Goal: Task Accomplishment & Management: Manage account settings

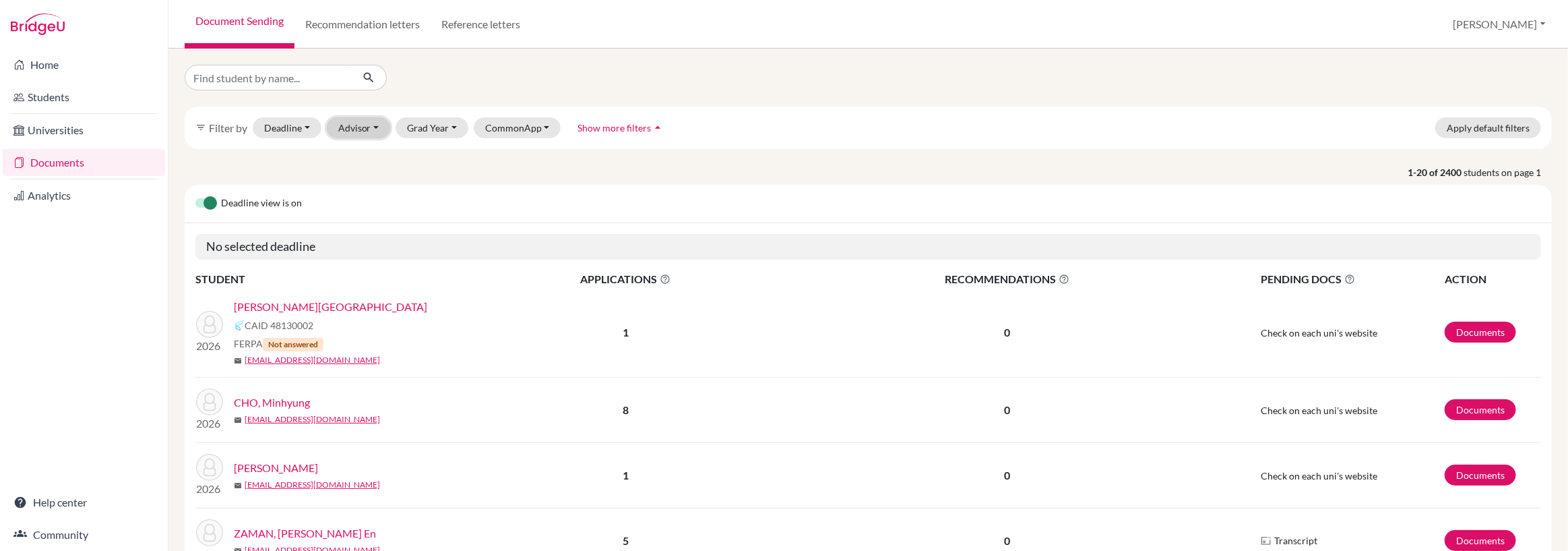
click at [357, 131] on button "Advisor" at bounding box center [358, 128] width 64 height 21
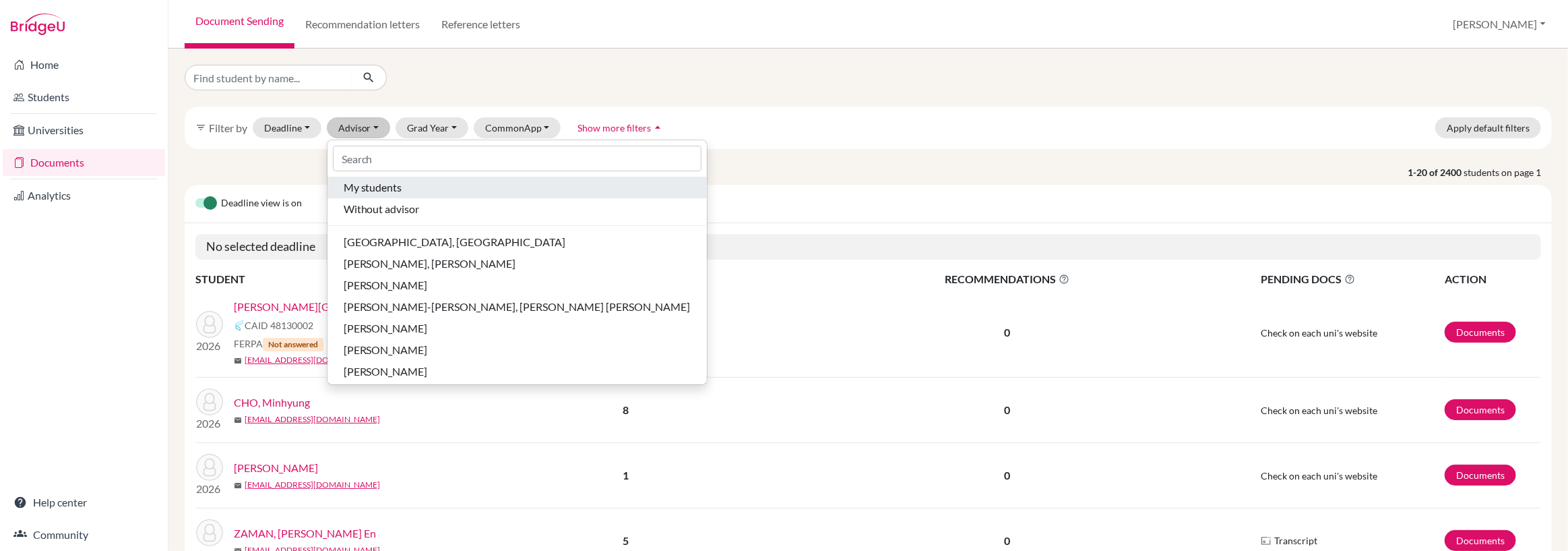
click at [378, 184] on span "My students" at bounding box center [373, 187] width 59 height 17
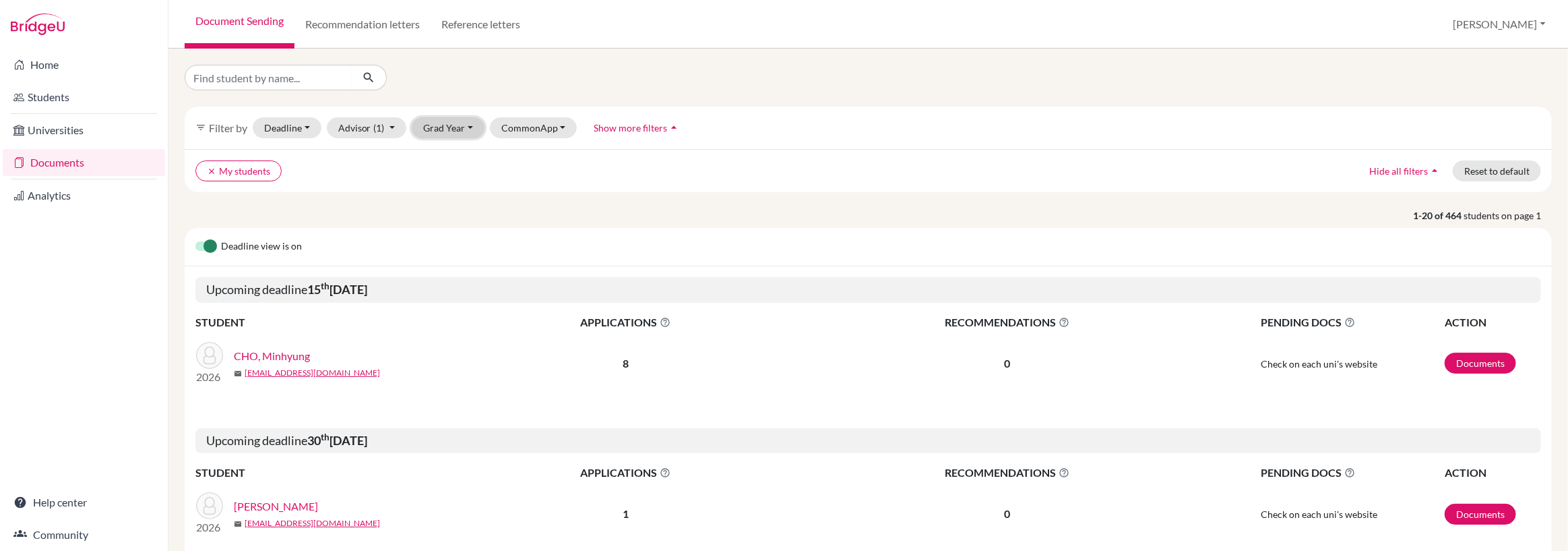
click at [452, 129] on button "Grad Year" at bounding box center [448, 128] width 72 height 21
click at [440, 223] on span "2026" at bounding box center [441, 221] width 24 height 17
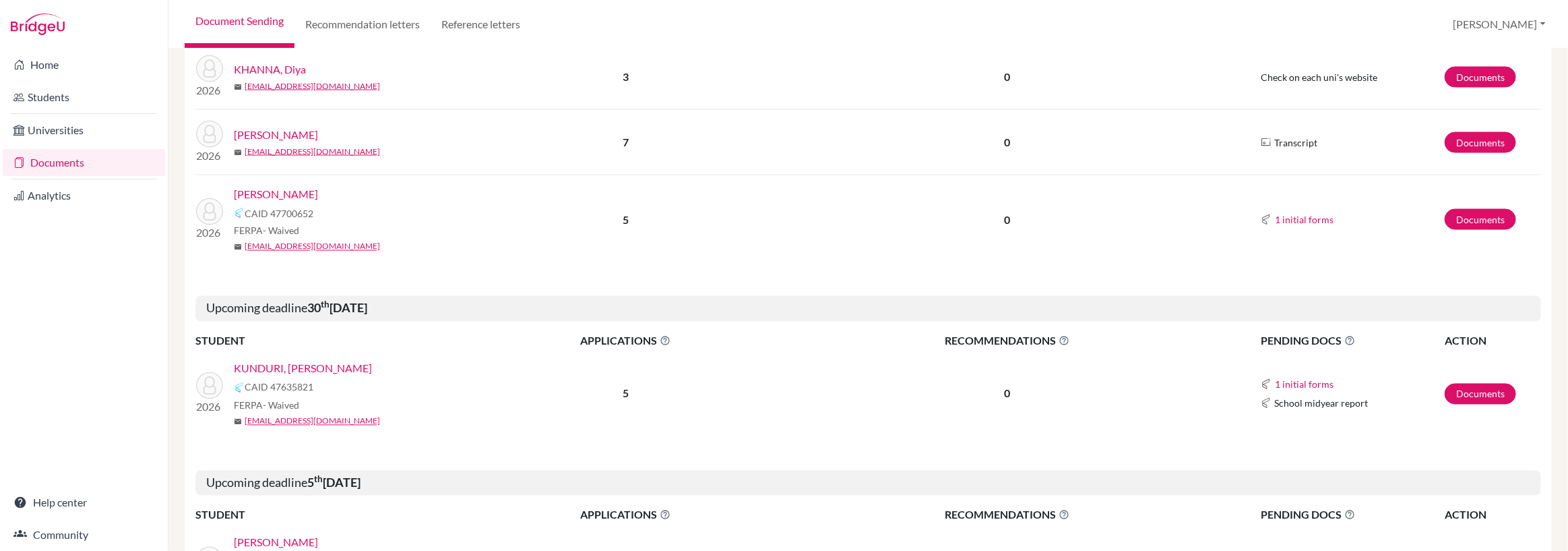
scroll to position [1389, 0]
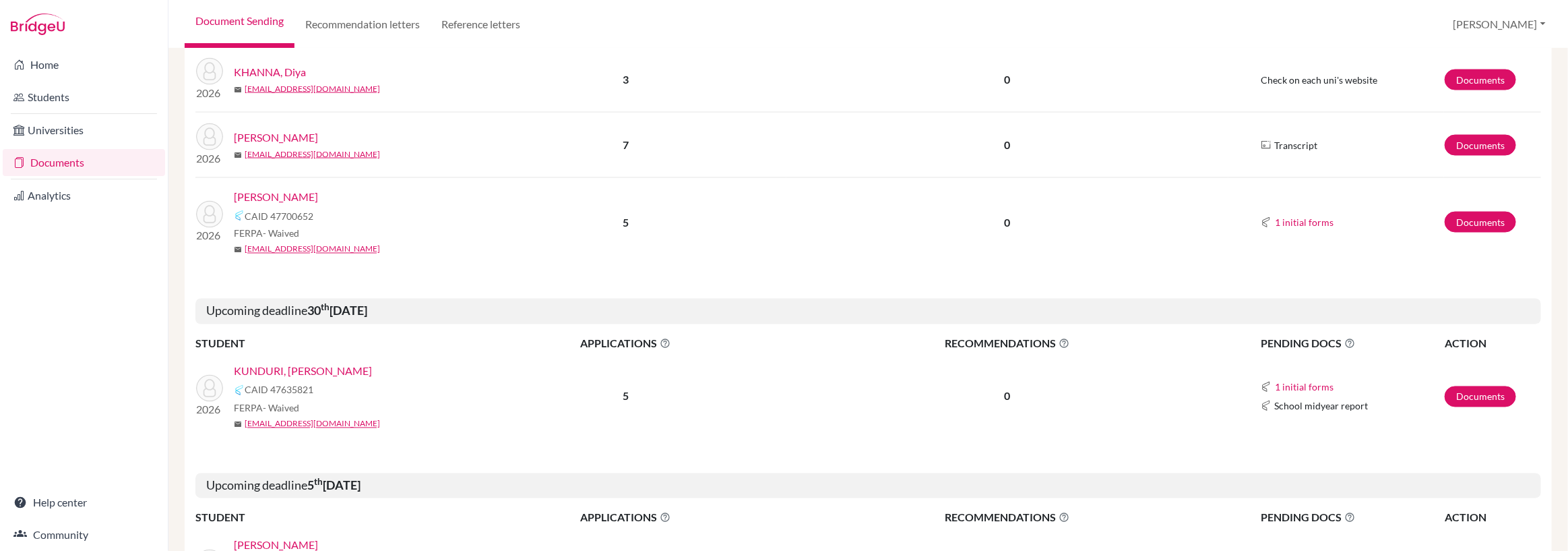
click at [263, 195] on link "[PERSON_NAME]" at bounding box center [275, 197] width 84 height 17
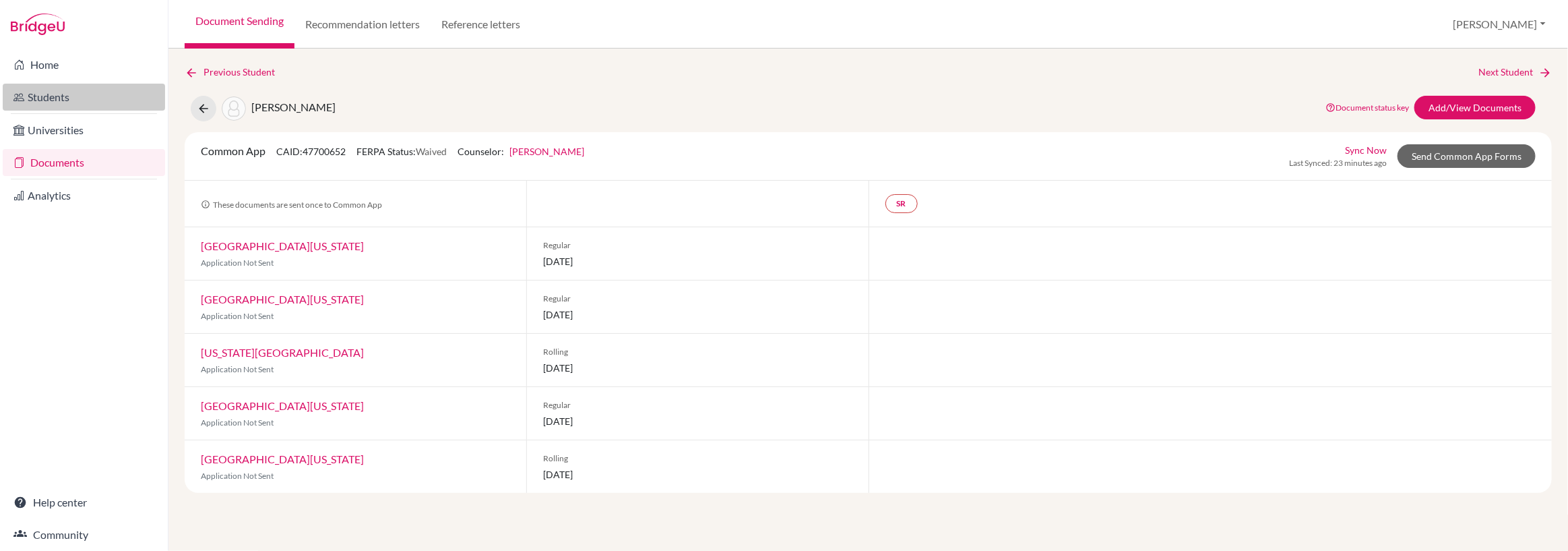
click at [35, 92] on link "Students" at bounding box center [83, 97] width 162 height 27
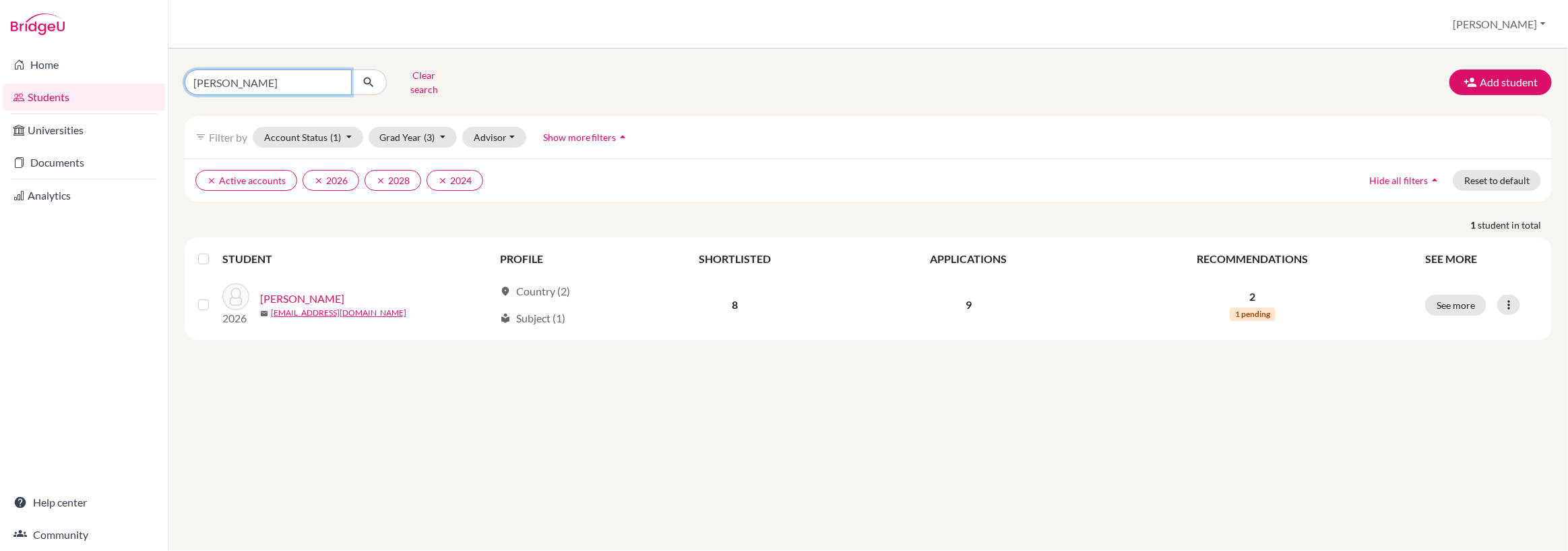
click at [282, 80] on input "aryan sharma" at bounding box center [268, 82] width 167 height 26
type input "a"
type input "mina luo"
click at [374, 76] on icon "submit" at bounding box center [368, 82] width 13 height 13
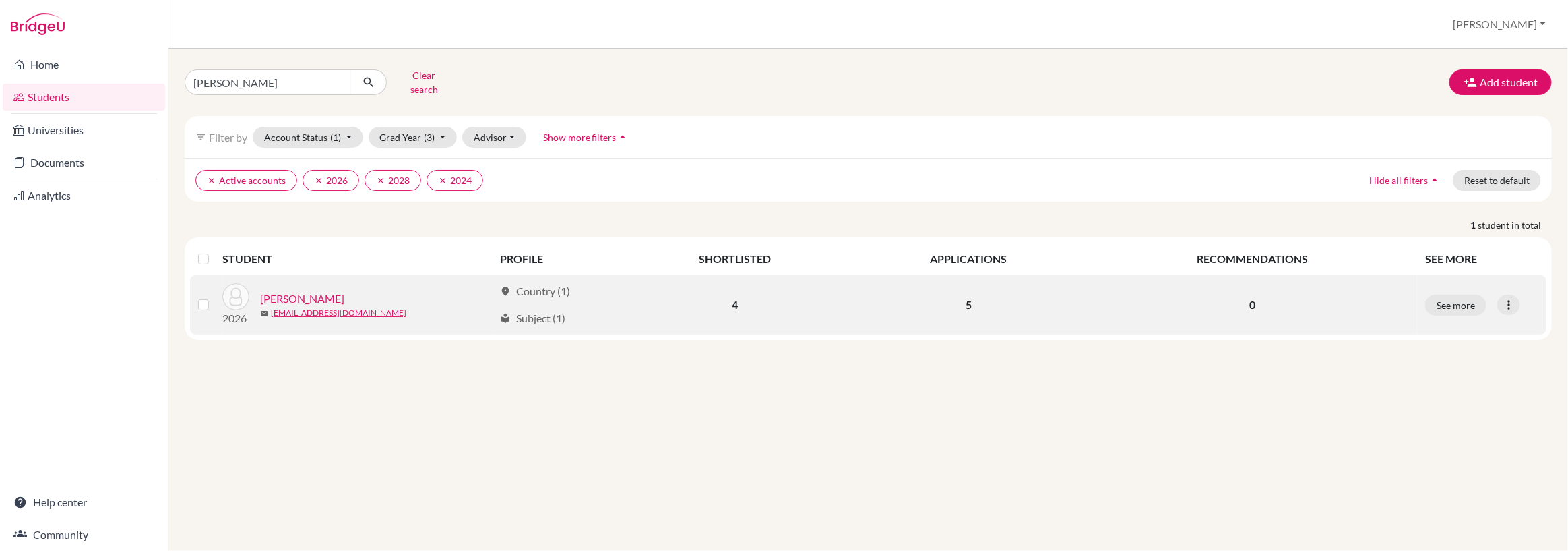
click at [286, 292] on link "[PERSON_NAME]" at bounding box center [302, 298] width 84 height 17
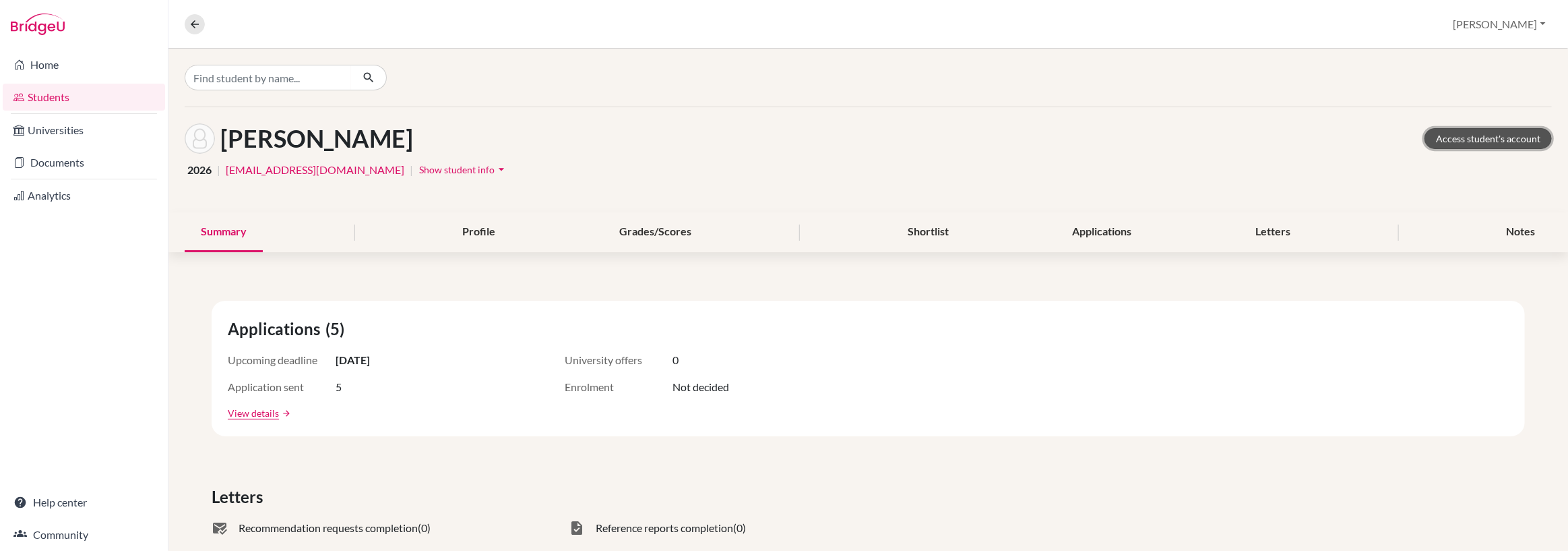
click at [1484, 136] on link "Access student's account" at bounding box center [1488, 139] width 127 height 21
click at [58, 162] on link "Documents" at bounding box center [83, 162] width 162 height 27
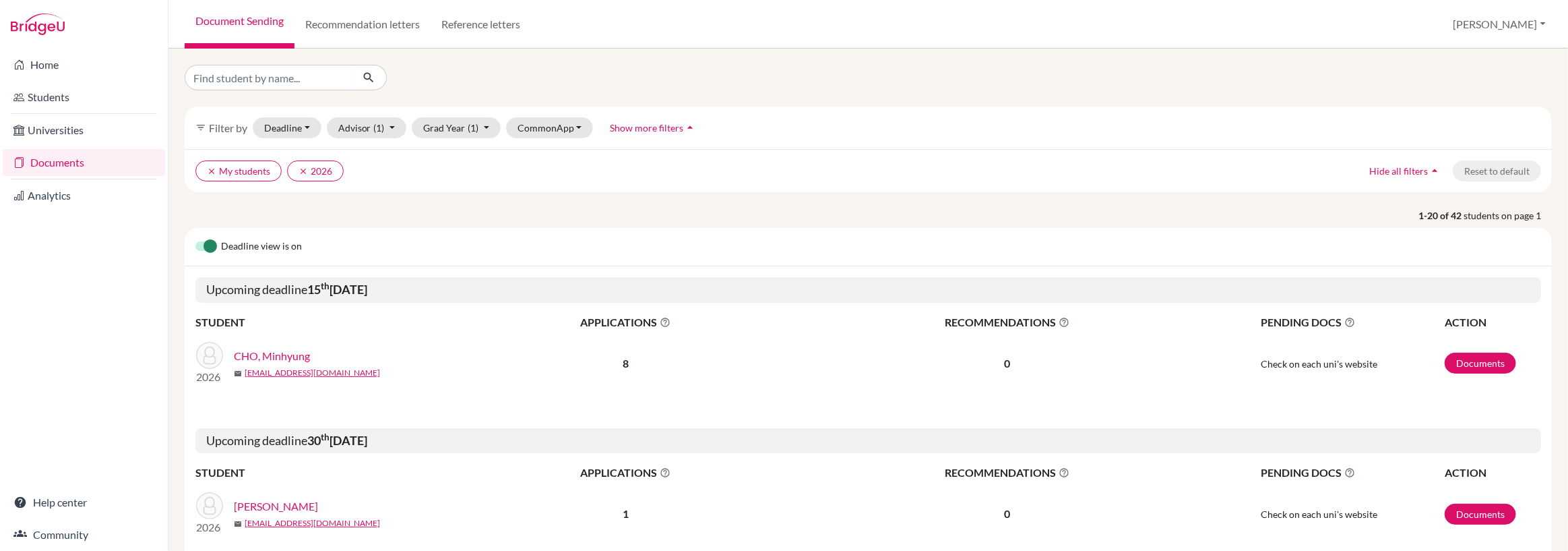
click at [266, 357] on link "CHO, Minhyung" at bounding box center [271, 356] width 76 height 17
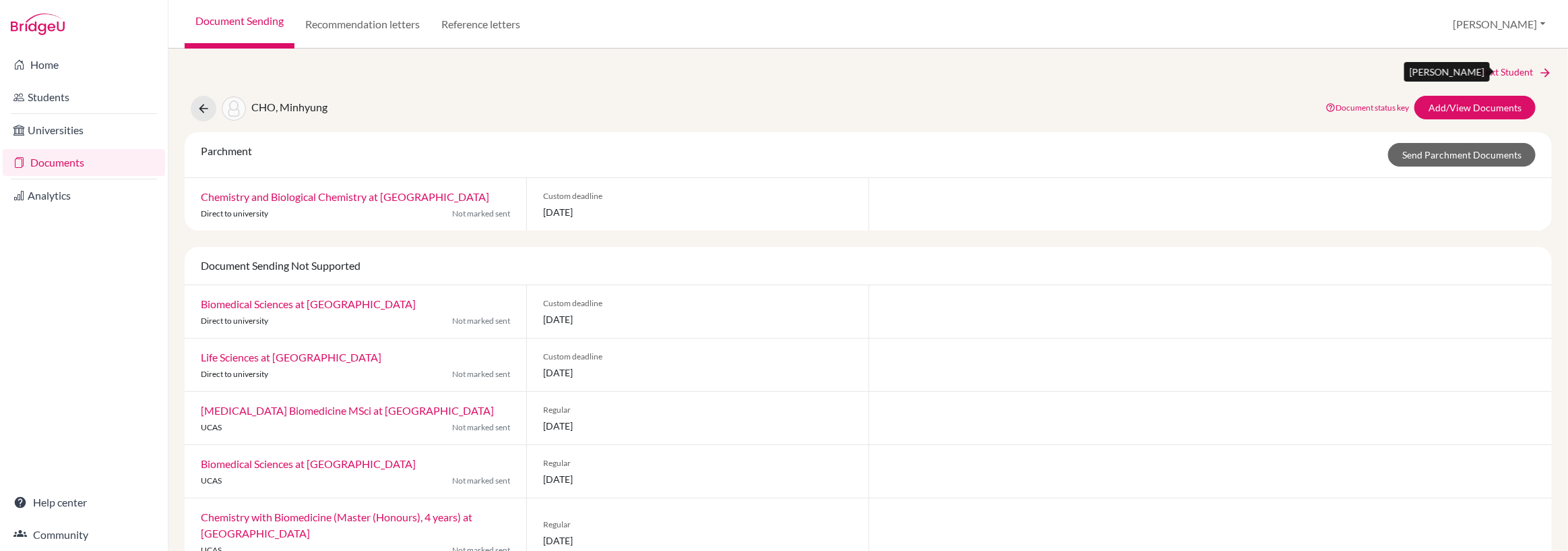
click at [1490, 68] on link "Next Student" at bounding box center [1515, 72] width 73 height 15
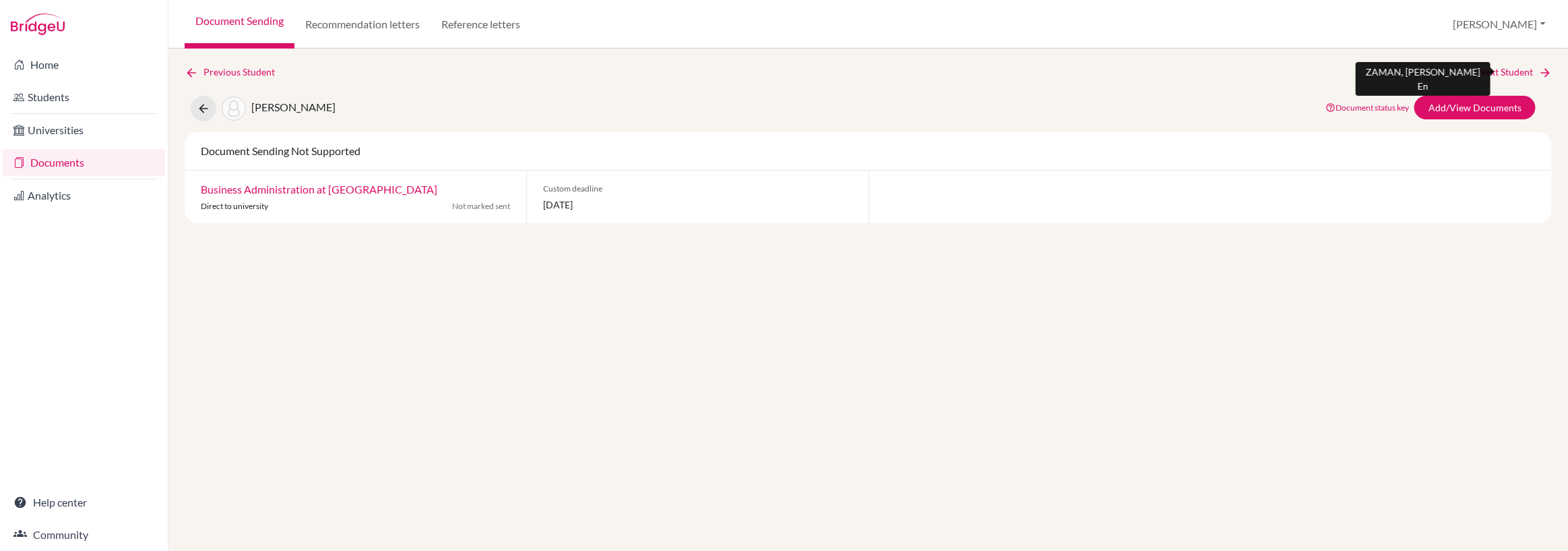
click at [1490, 68] on link "Next Student" at bounding box center [1515, 72] width 73 height 15
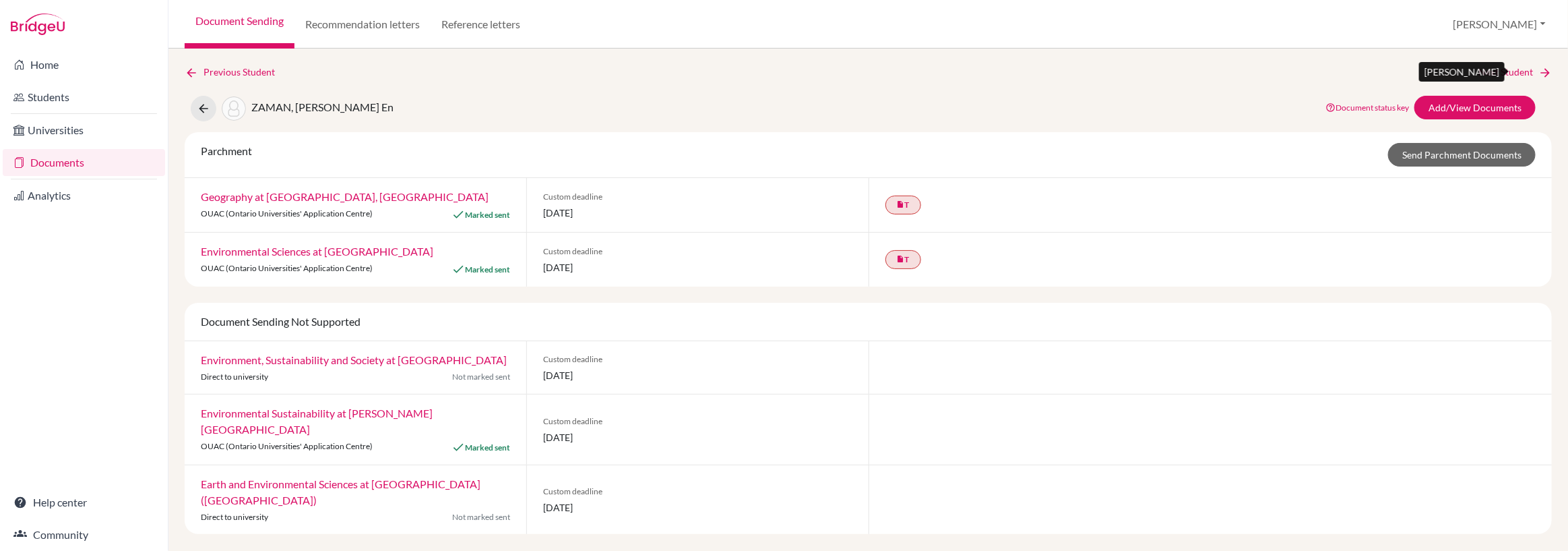
click at [1490, 68] on link "Next Student" at bounding box center [1515, 72] width 73 height 15
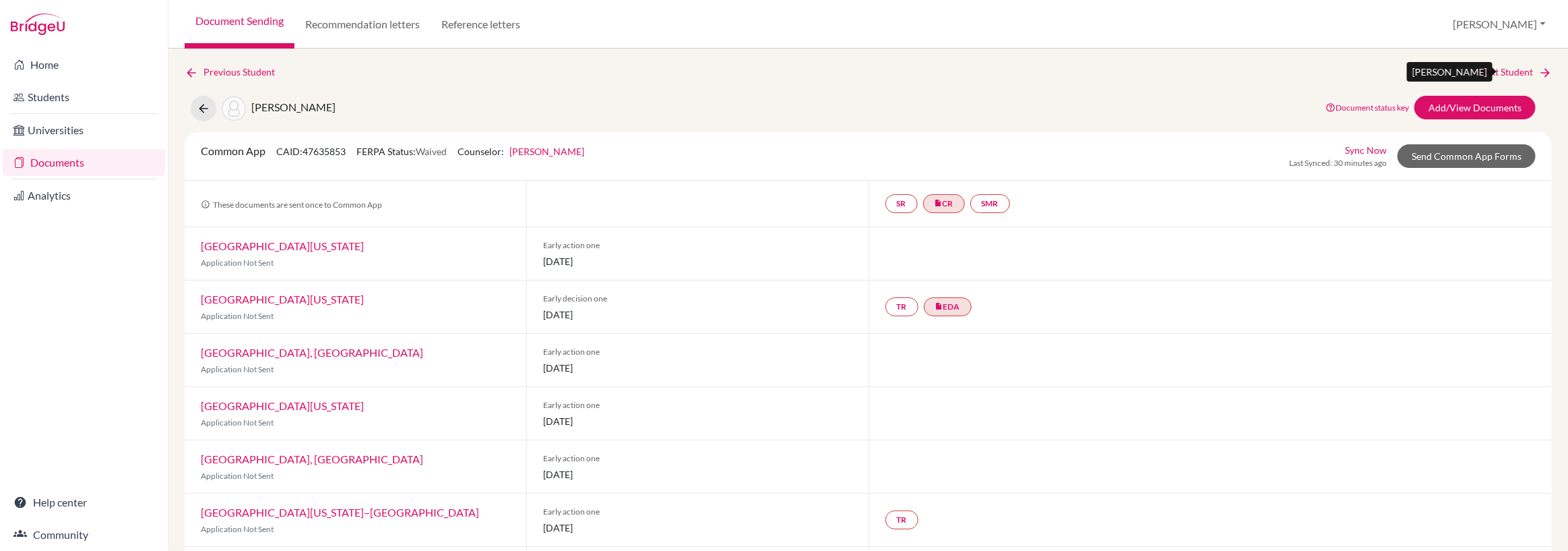
click at [1490, 68] on link "Next Student" at bounding box center [1515, 72] width 73 height 15
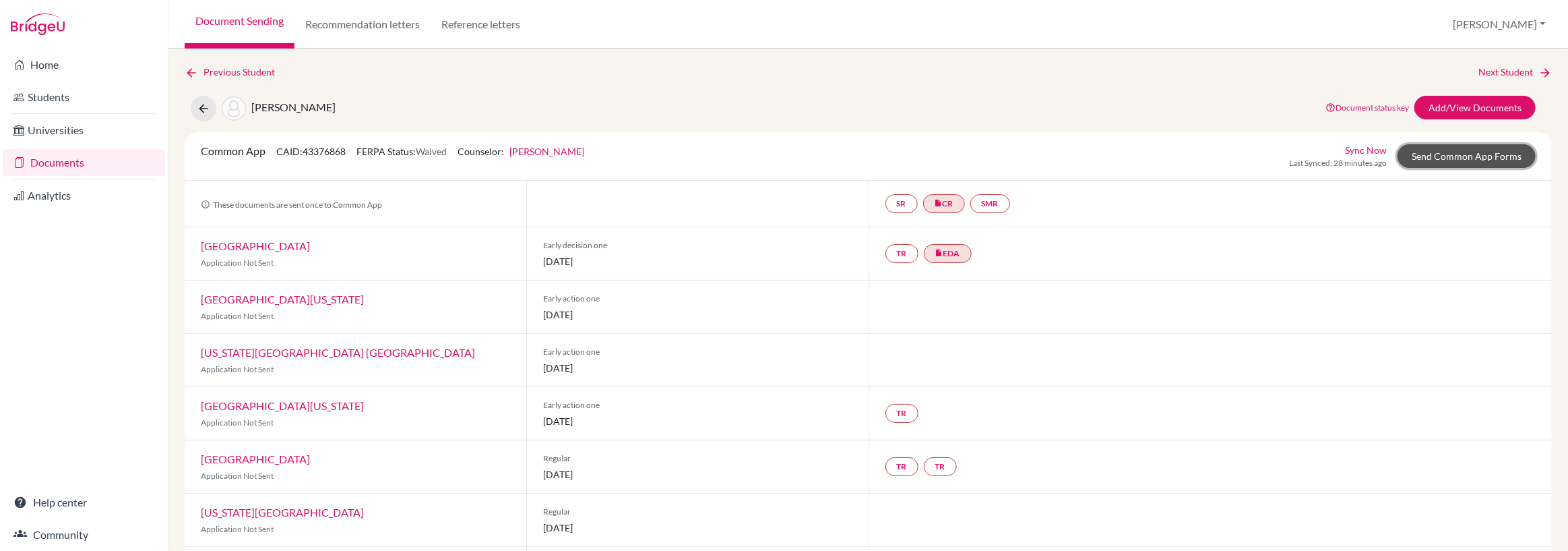
click at [1479, 159] on link "Send Common App Forms" at bounding box center [1467, 156] width 138 height 24
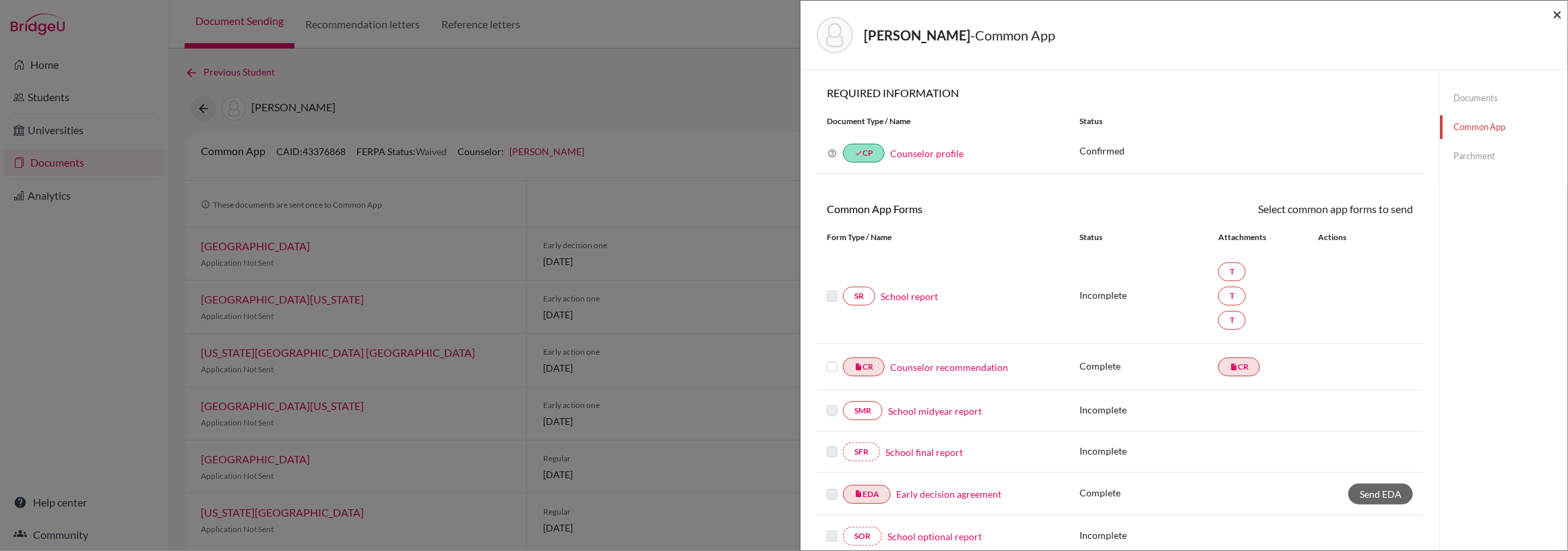
click at [1560, 12] on span "×" at bounding box center [1557, 13] width 9 height 20
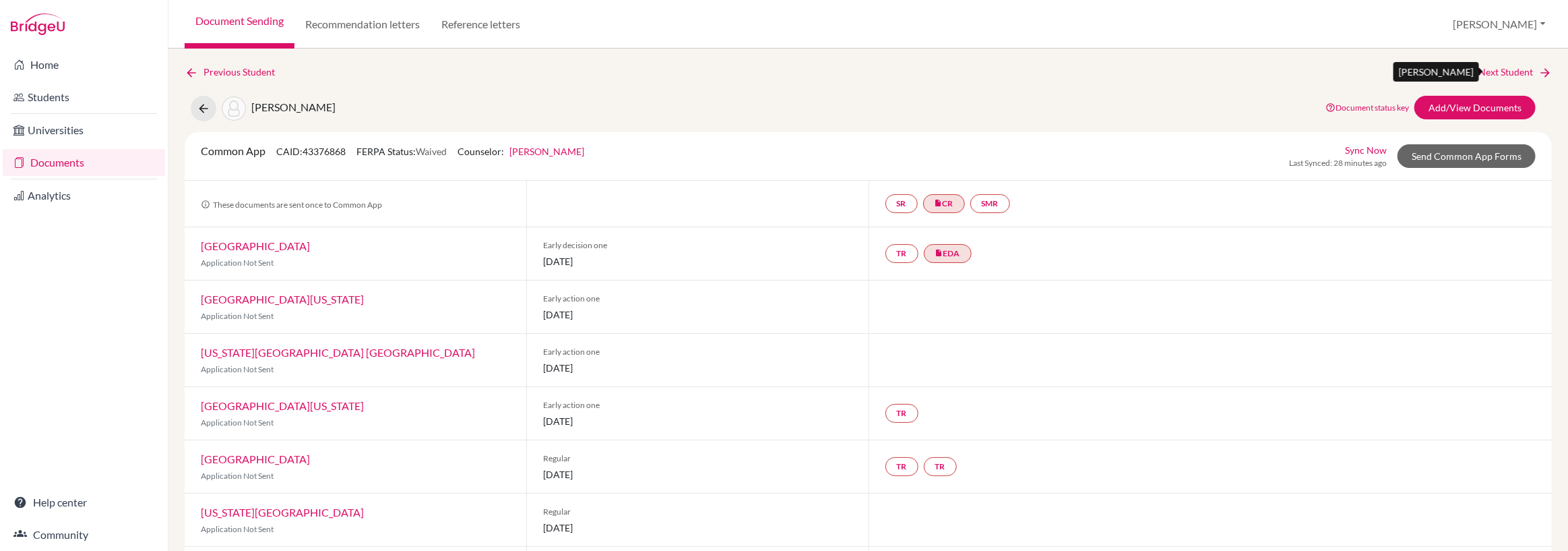
click at [1514, 71] on link "Next Student" at bounding box center [1515, 72] width 73 height 15
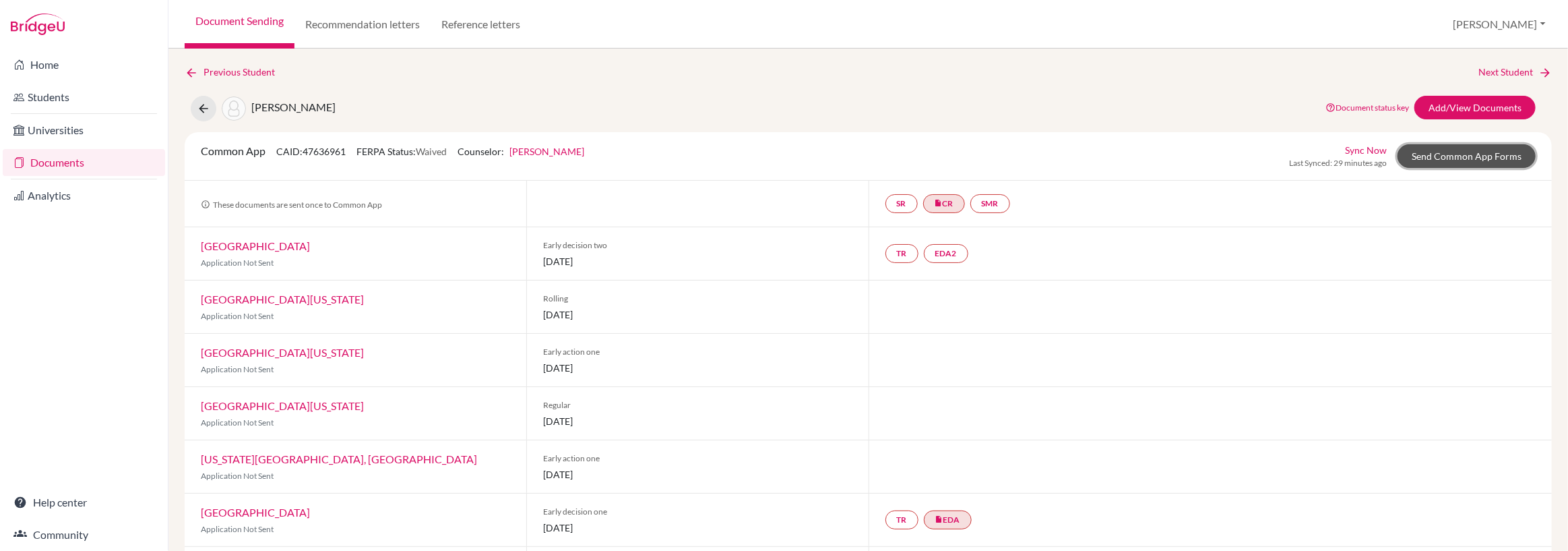
click at [1455, 157] on link "Send Common App Forms" at bounding box center [1467, 156] width 138 height 24
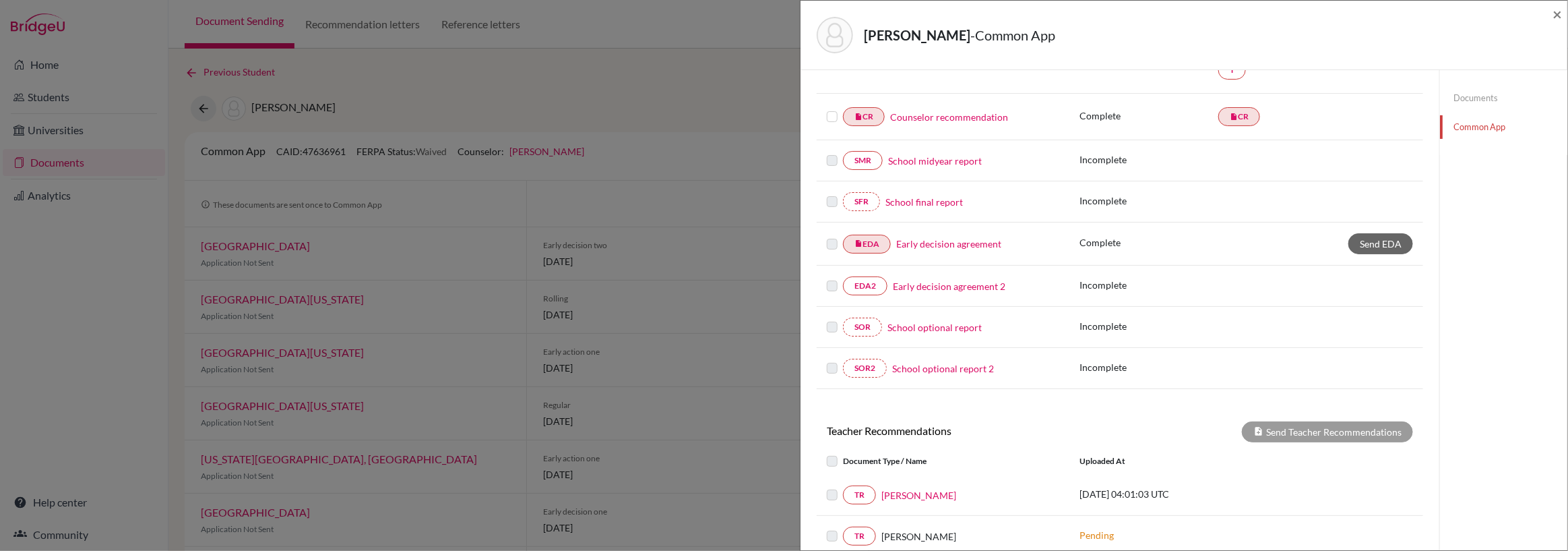
scroll to position [383, 0]
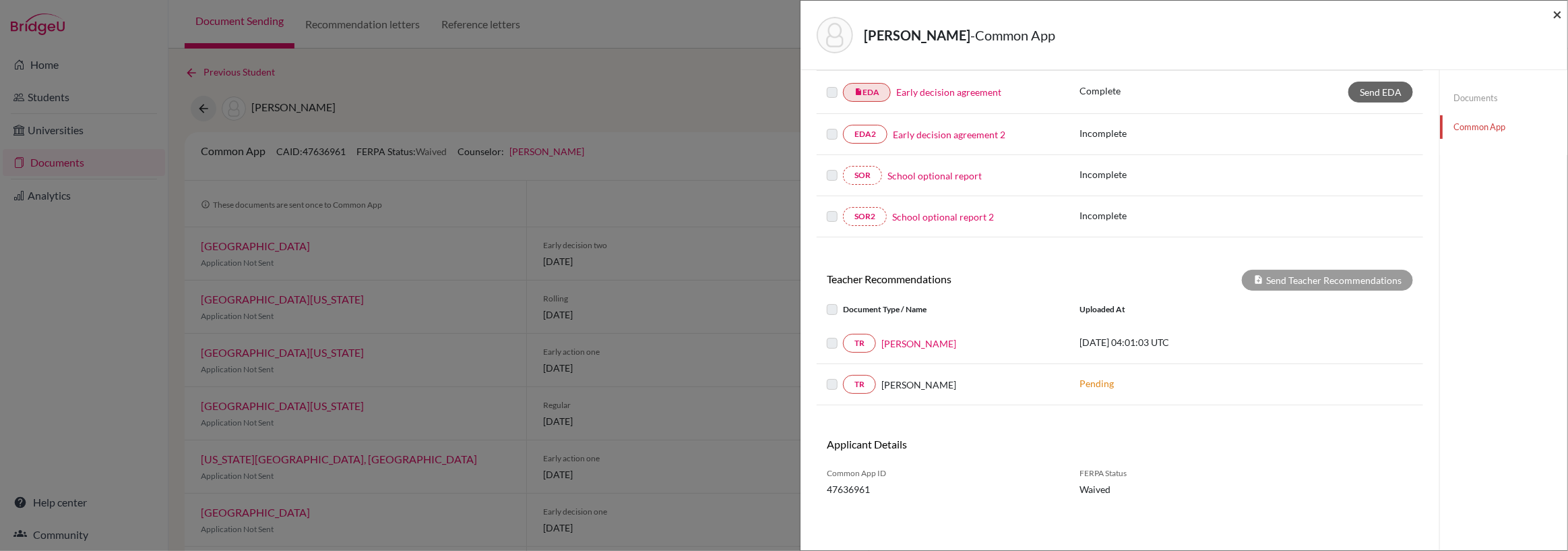
click at [1555, 15] on span "×" at bounding box center [1557, 13] width 9 height 20
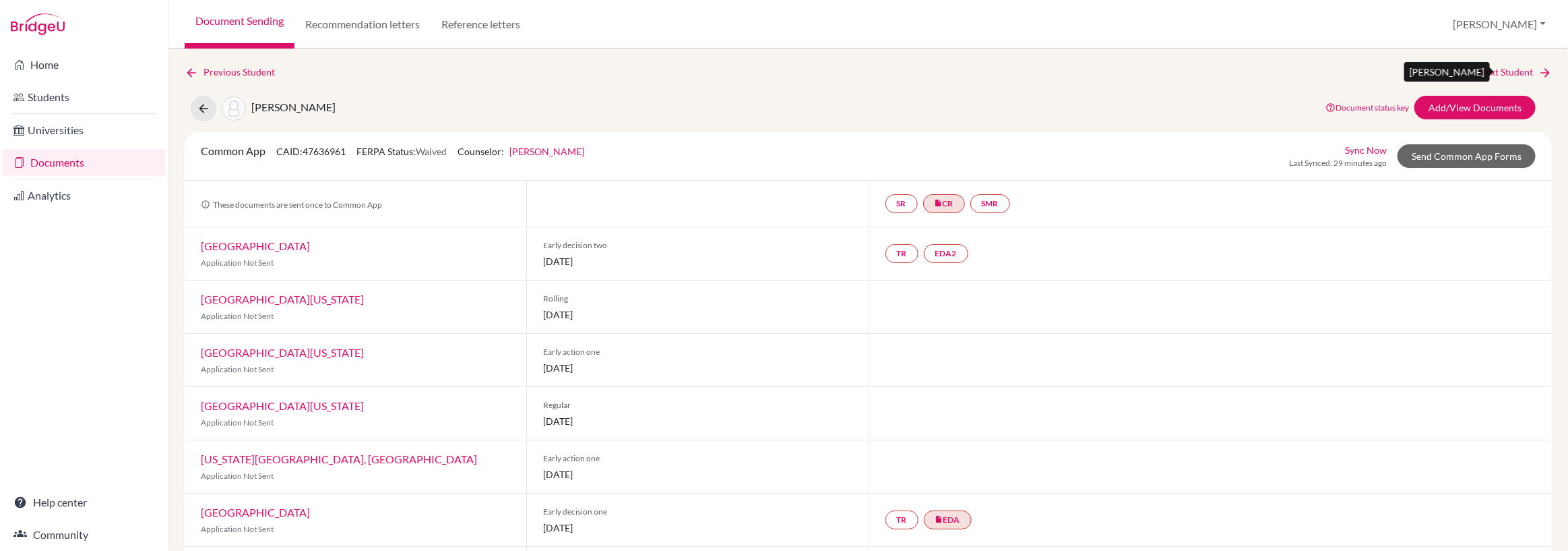
click at [1519, 75] on link "Next Student" at bounding box center [1515, 72] width 73 height 15
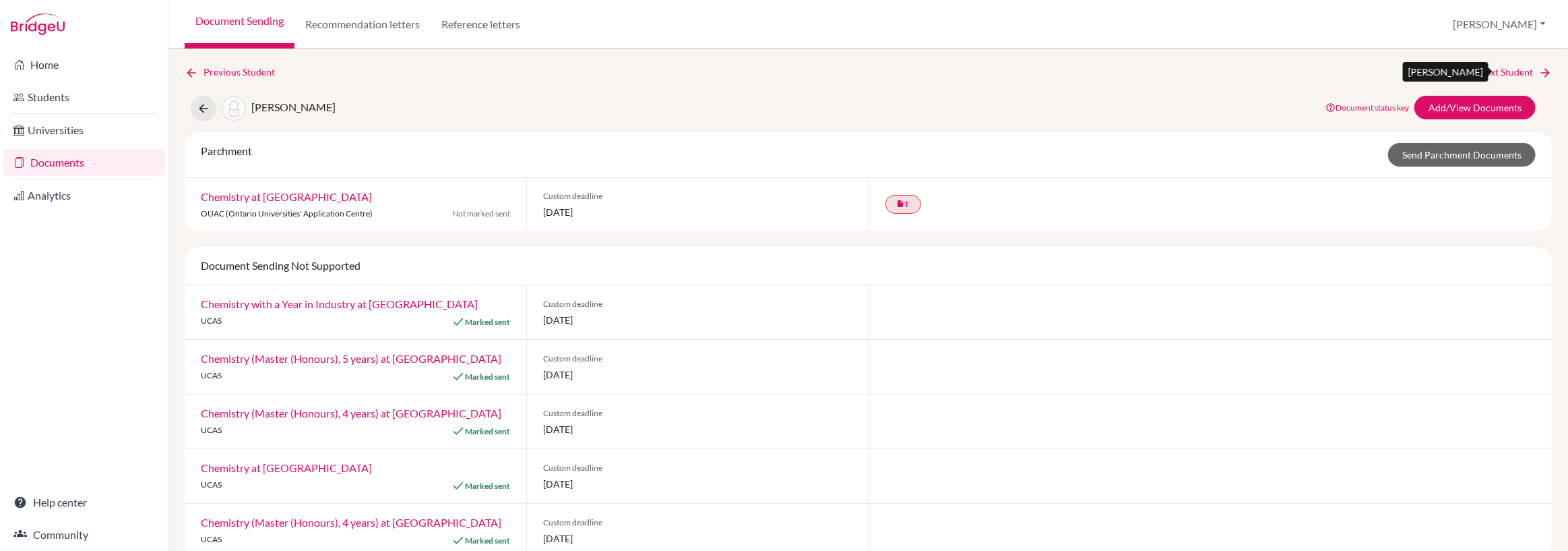
click at [1529, 71] on link "Next Student" at bounding box center [1515, 72] width 73 height 15
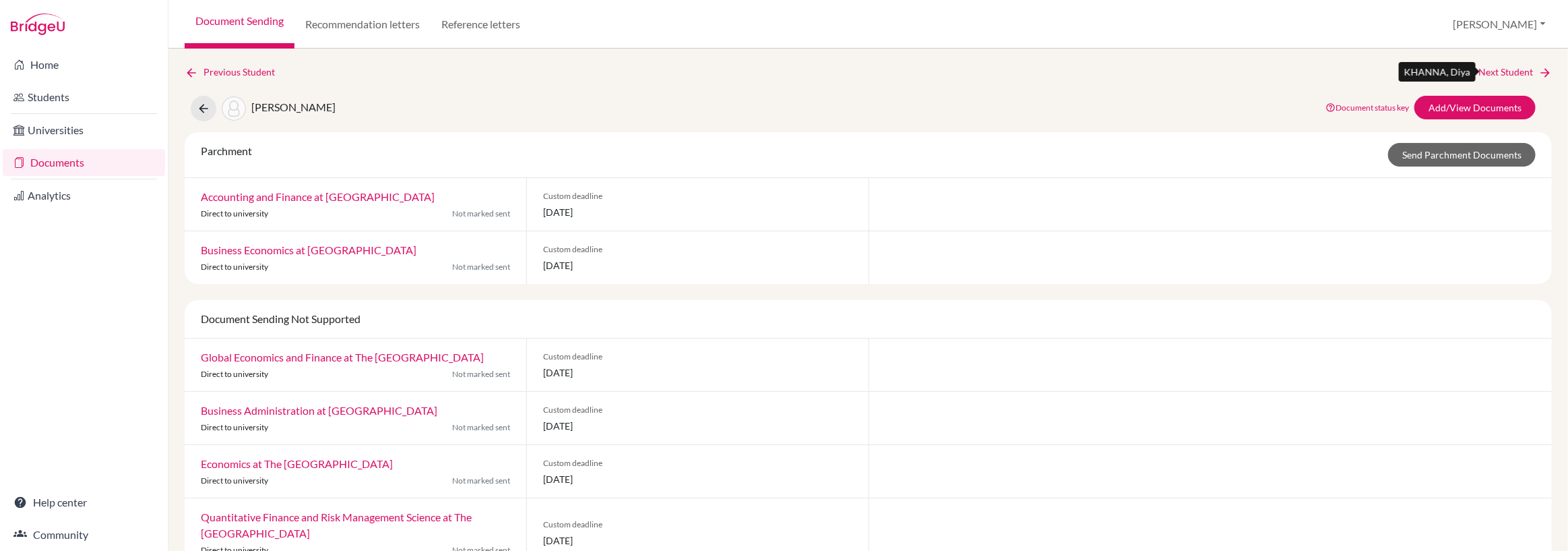
click at [1489, 68] on link "Next Student" at bounding box center [1515, 72] width 73 height 15
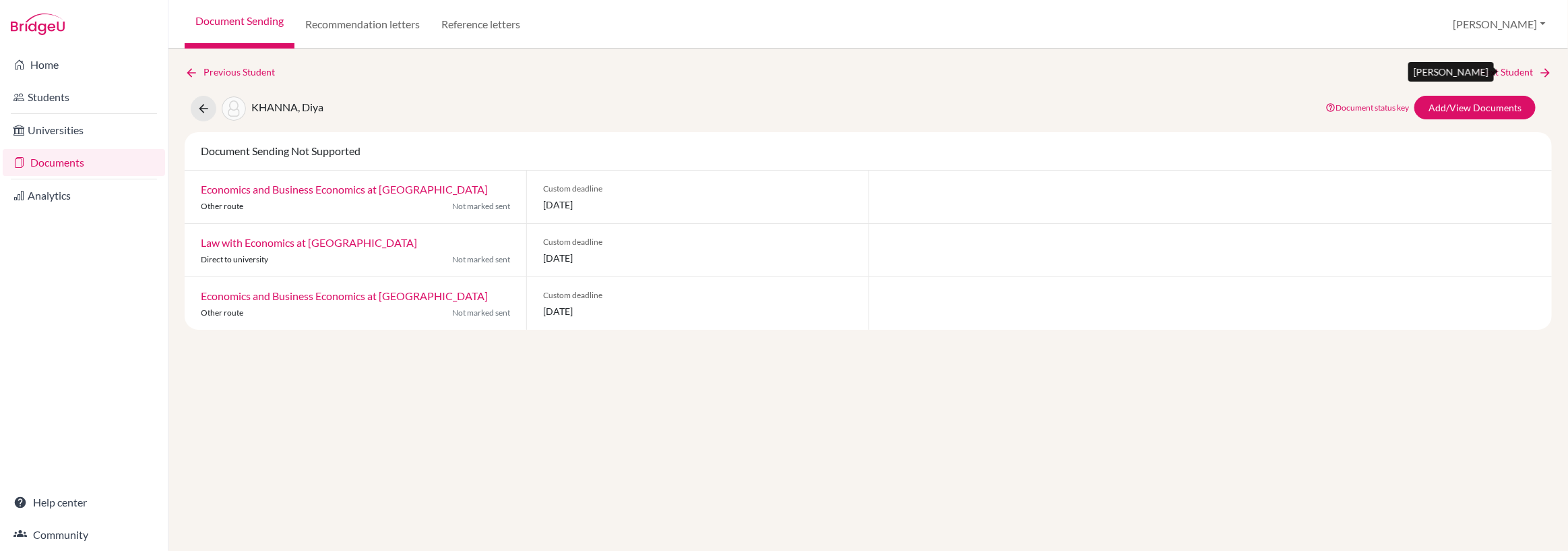
click at [1489, 68] on link "Next Student" at bounding box center [1515, 72] width 73 height 15
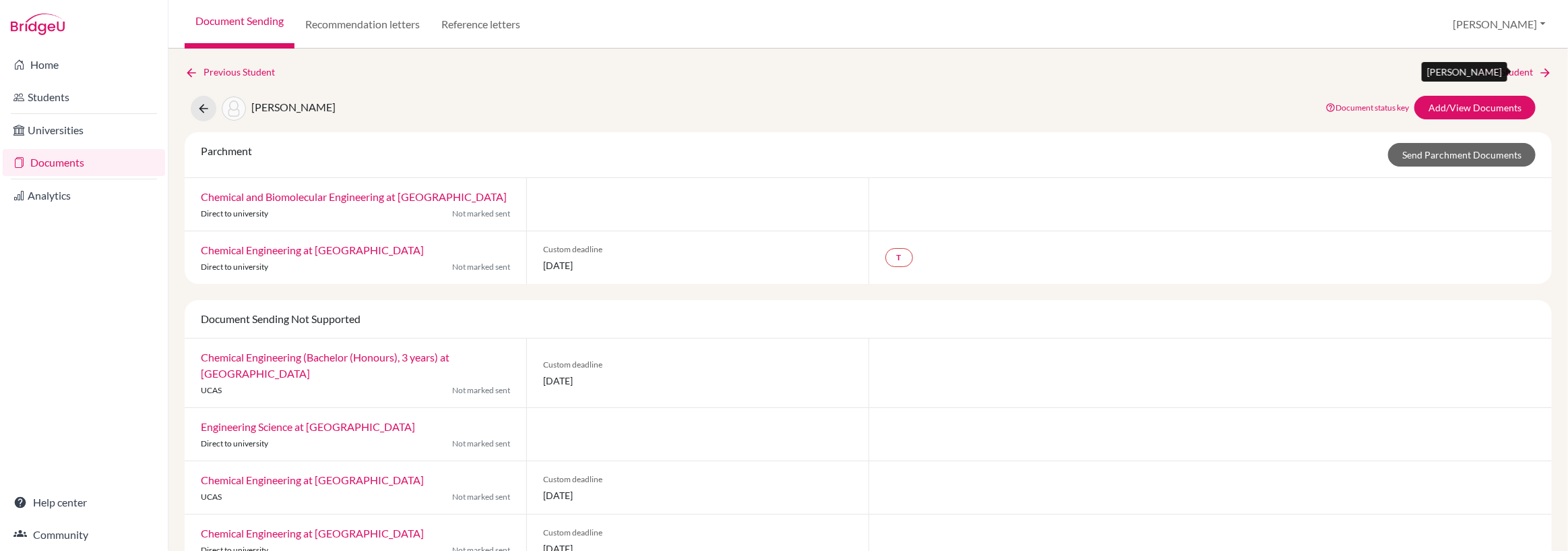
click at [1493, 68] on link "Next Student" at bounding box center [1515, 72] width 73 height 15
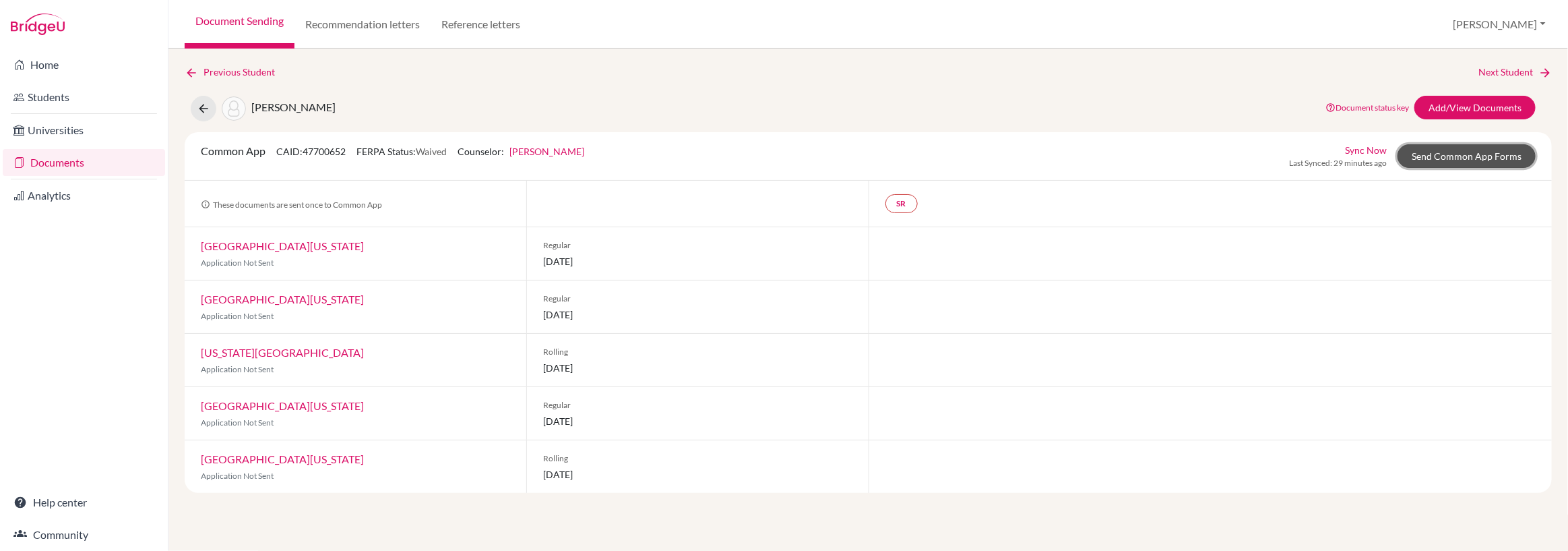
click at [1480, 153] on link "Send Common App Forms" at bounding box center [1467, 156] width 138 height 24
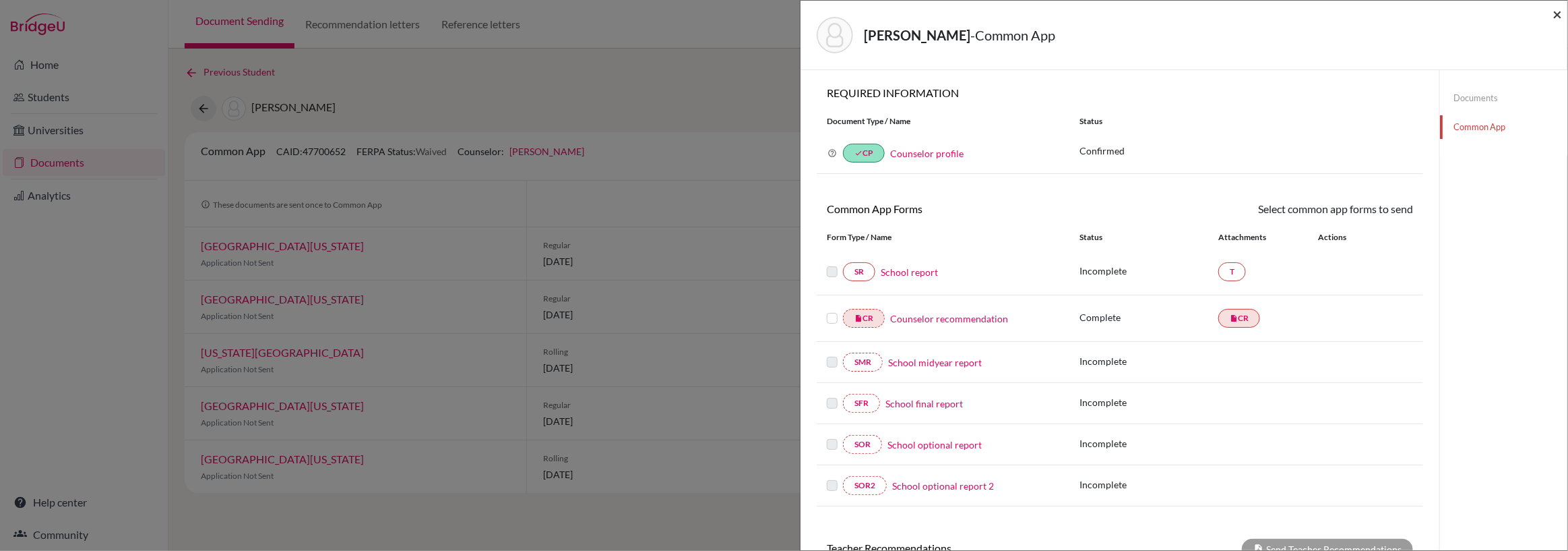
click at [1557, 13] on span "×" at bounding box center [1557, 13] width 9 height 20
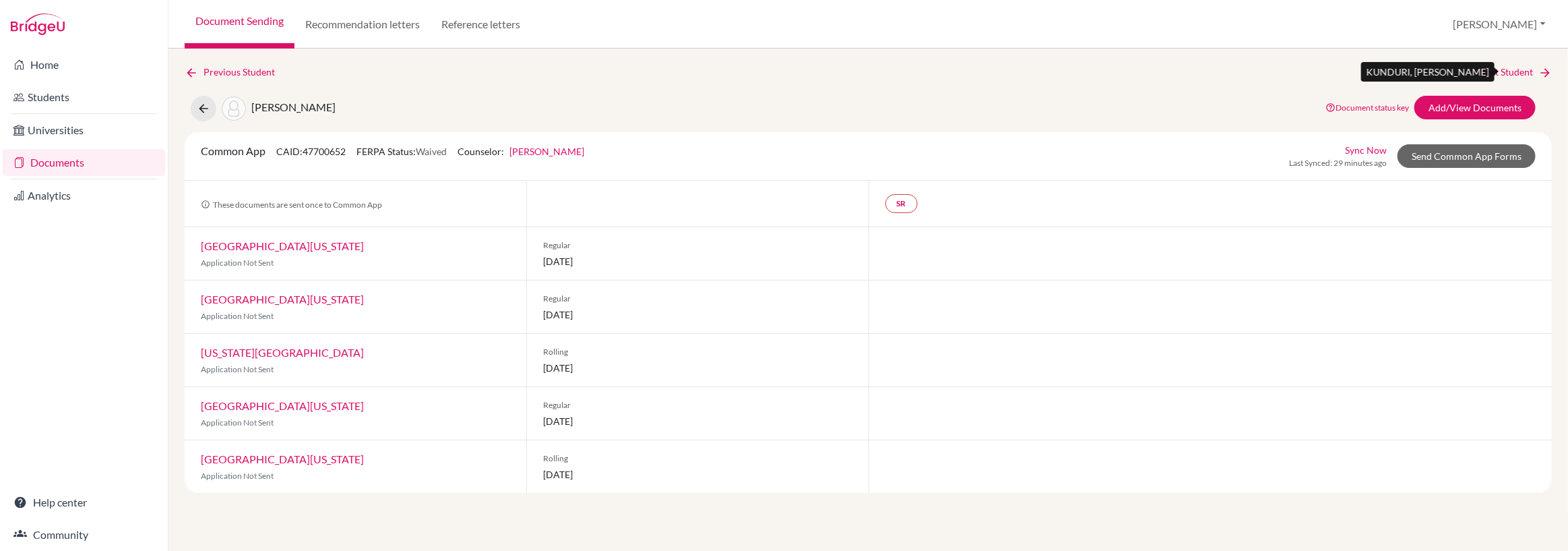
click at [1503, 69] on link "Next Student" at bounding box center [1515, 72] width 73 height 15
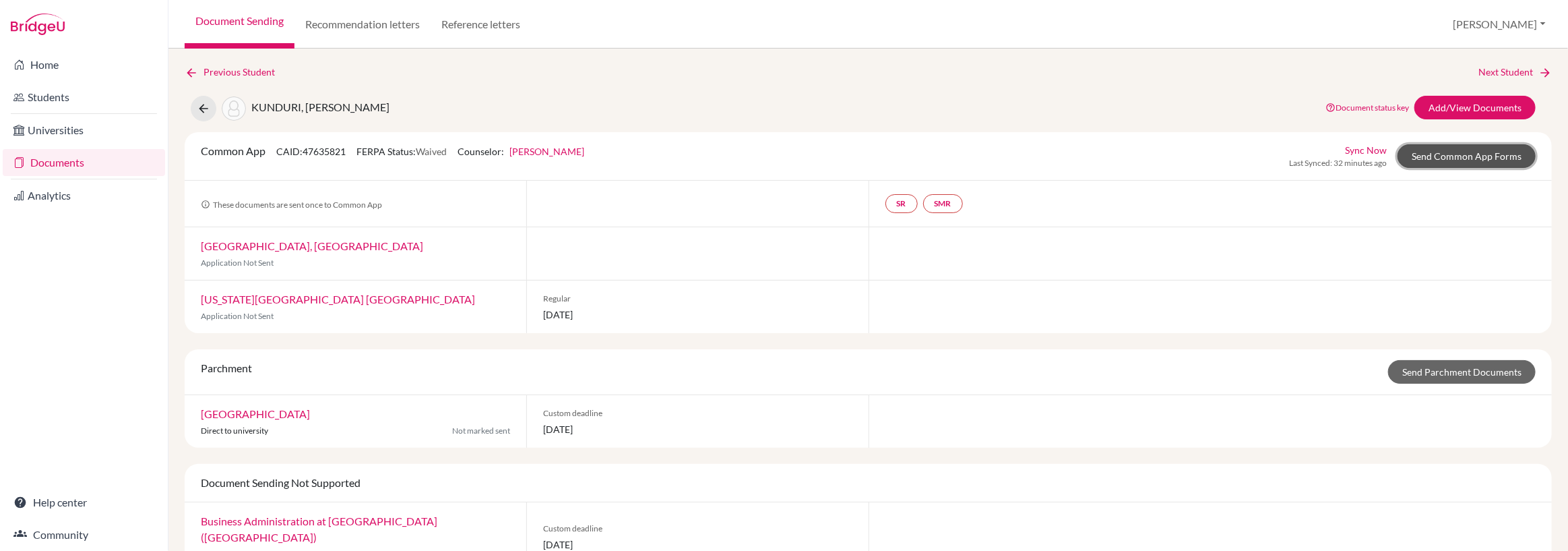
click at [1444, 153] on link "Send Common App Forms" at bounding box center [1467, 156] width 138 height 24
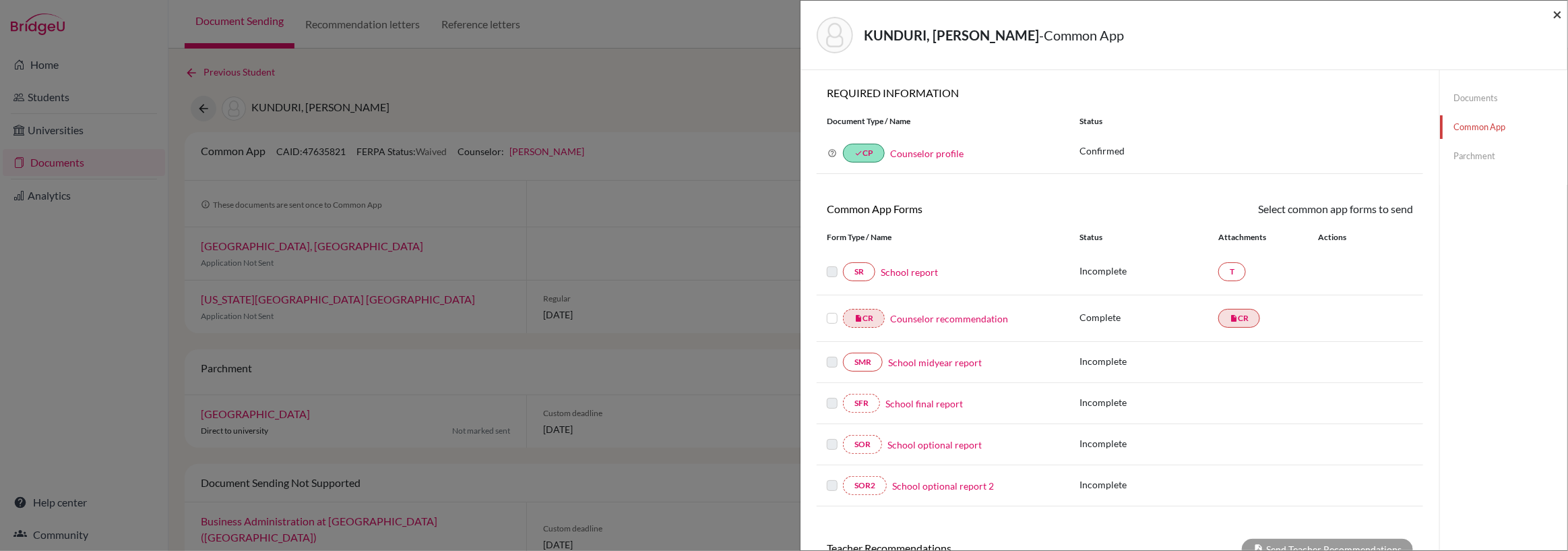
click at [1559, 13] on span "×" at bounding box center [1557, 13] width 9 height 20
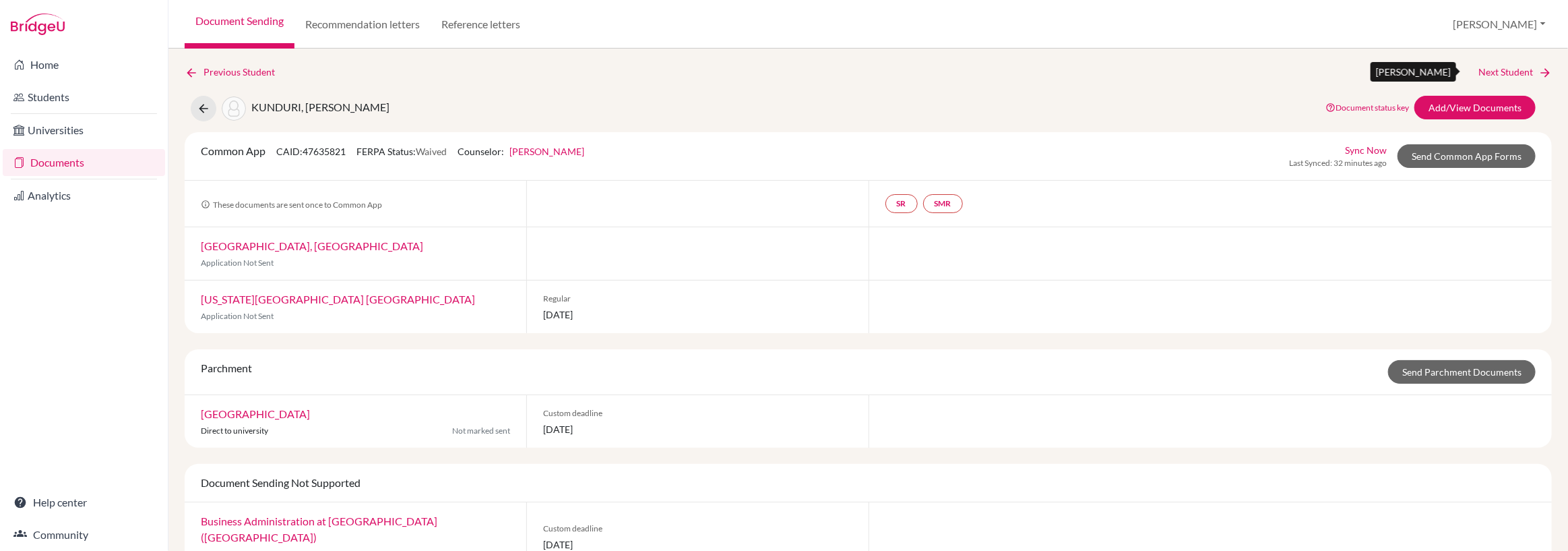
click at [1514, 70] on link "Next Student" at bounding box center [1515, 72] width 73 height 15
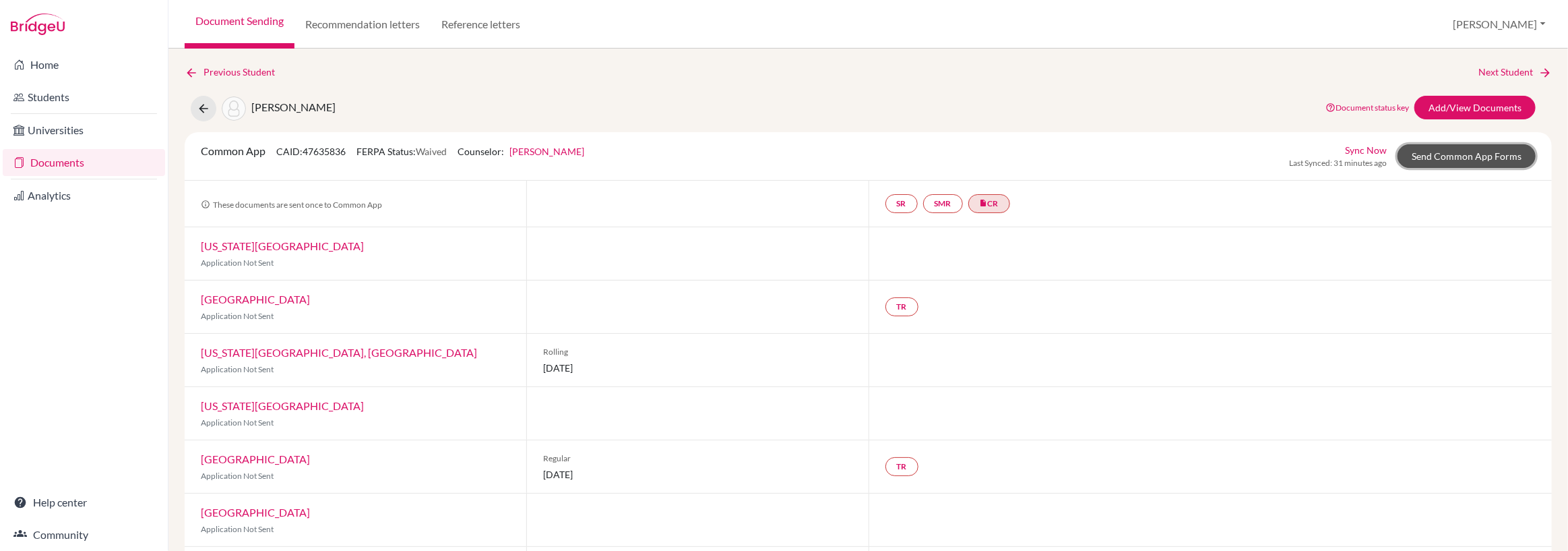
click at [1420, 154] on link "Send Common App Forms" at bounding box center [1467, 156] width 138 height 24
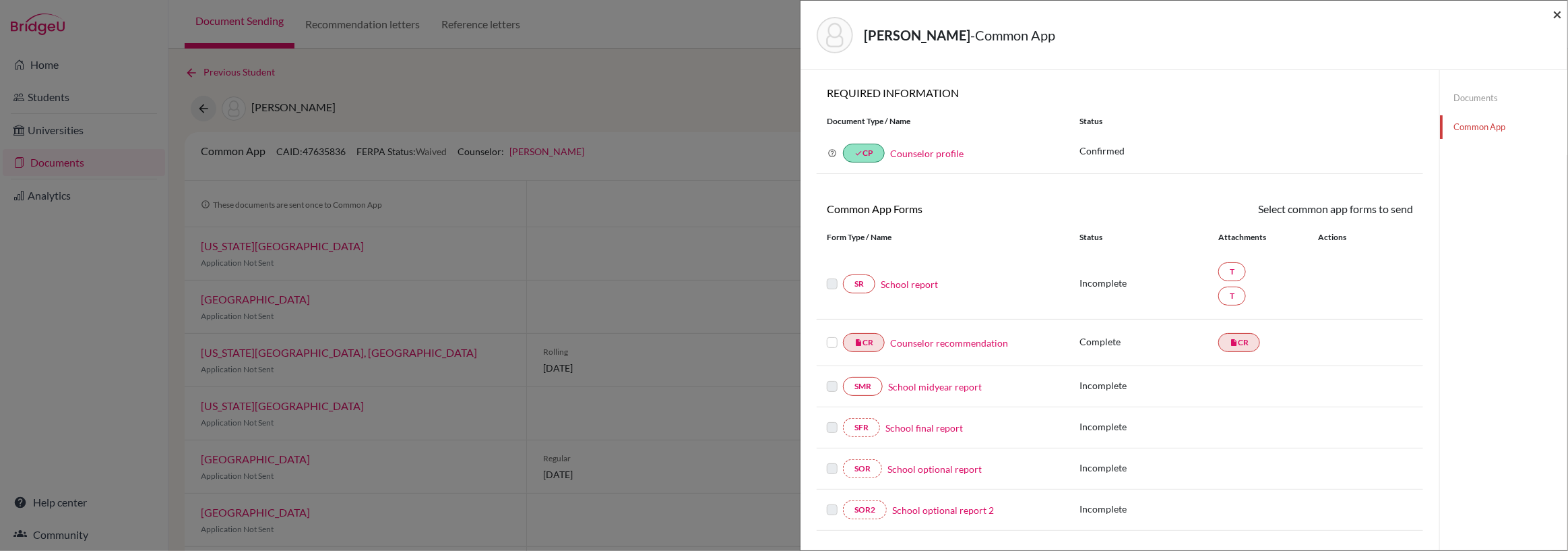
click at [1560, 13] on span "×" at bounding box center [1557, 13] width 9 height 20
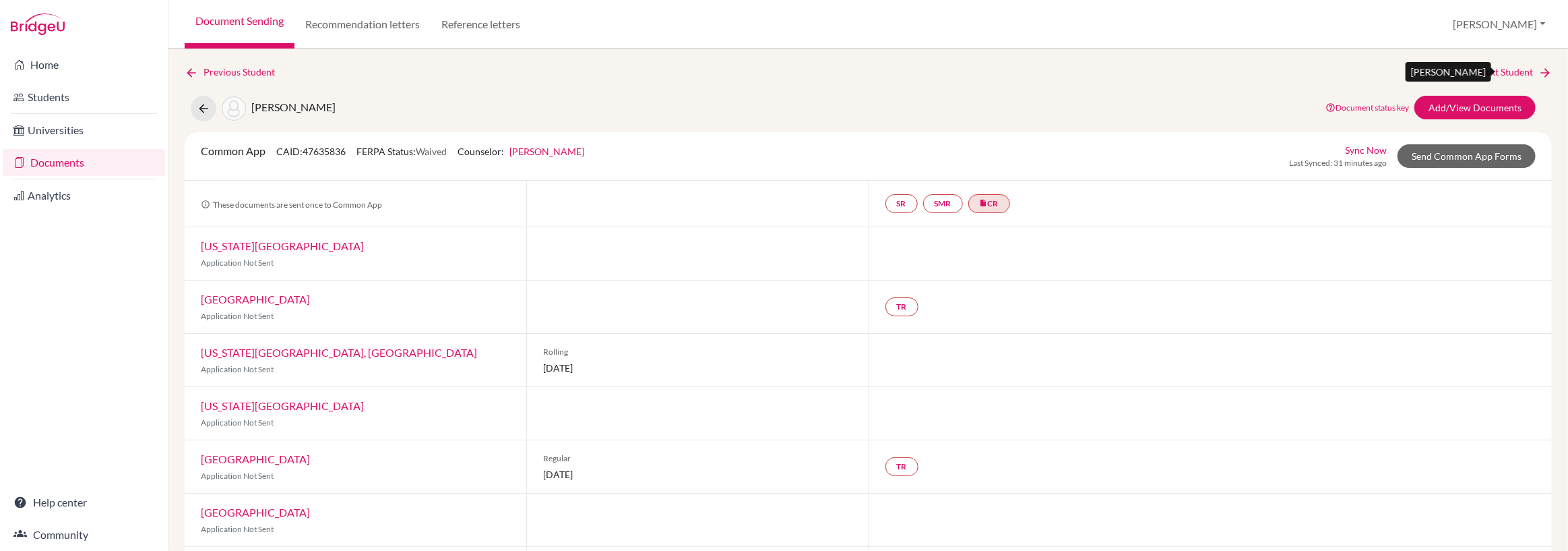
click at [1492, 72] on link "Next Student" at bounding box center [1515, 72] width 73 height 15
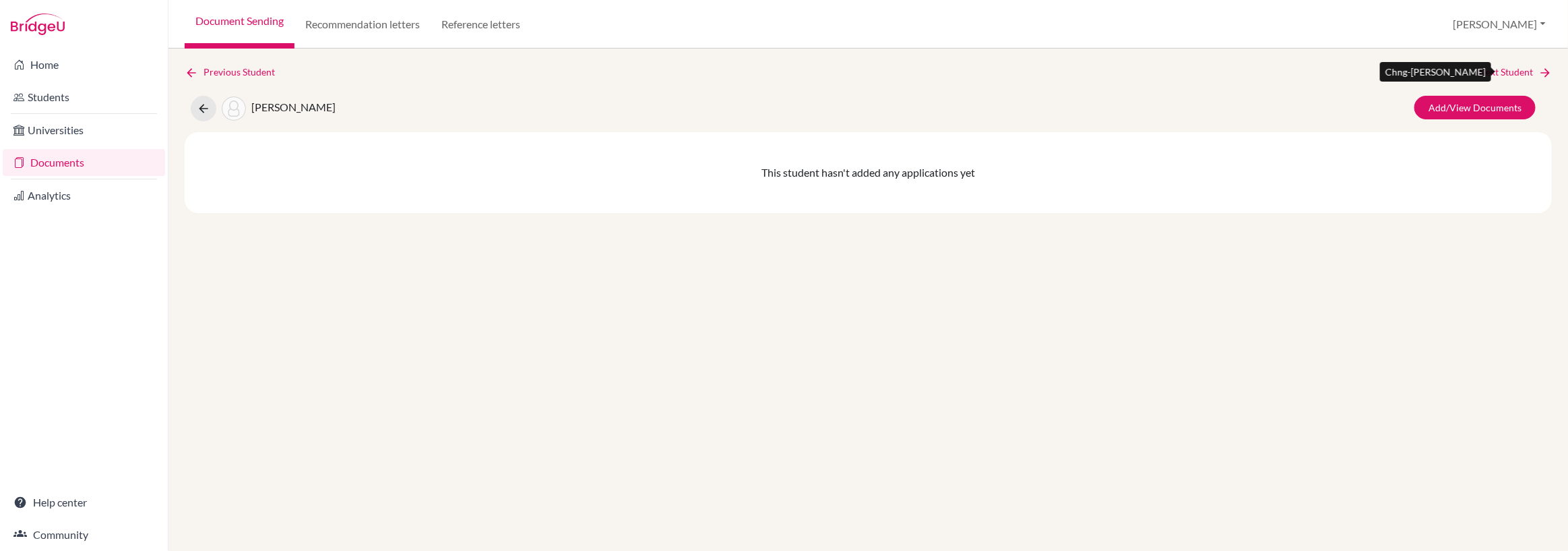
click at [1492, 72] on link "Next Student" at bounding box center [1515, 72] width 73 height 15
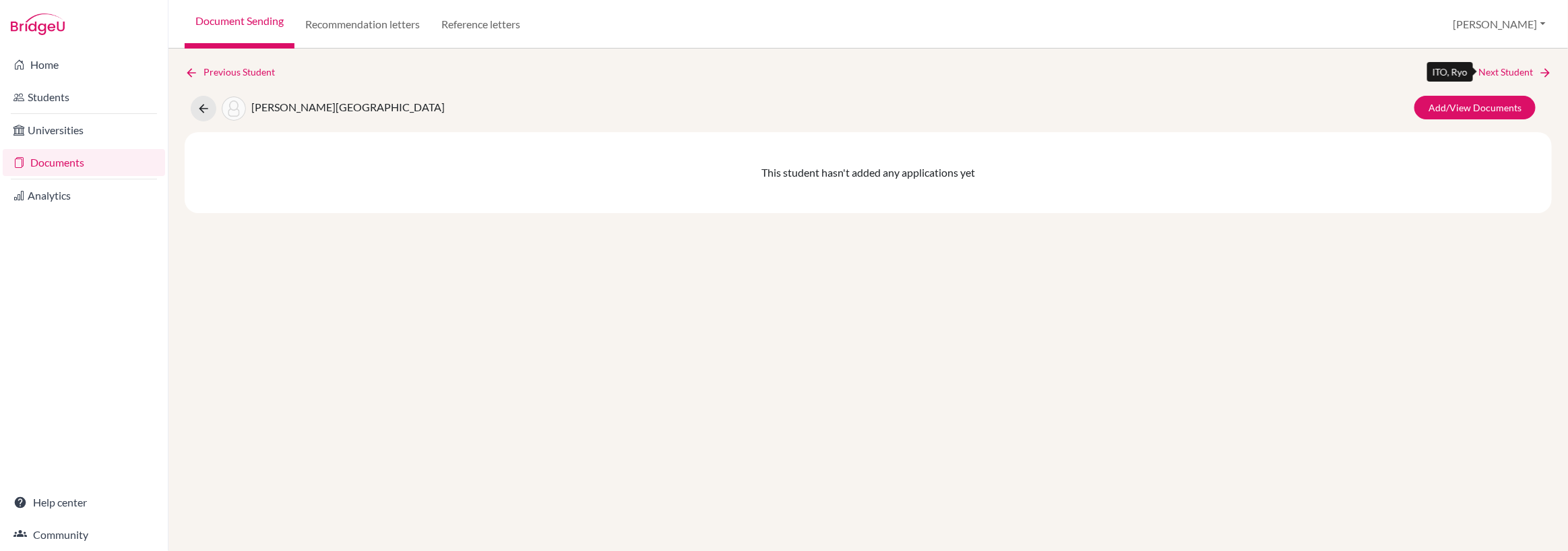
click at [1492, 72] on link "Next Student" at bounding box center [1515, 72] width 73 height 15
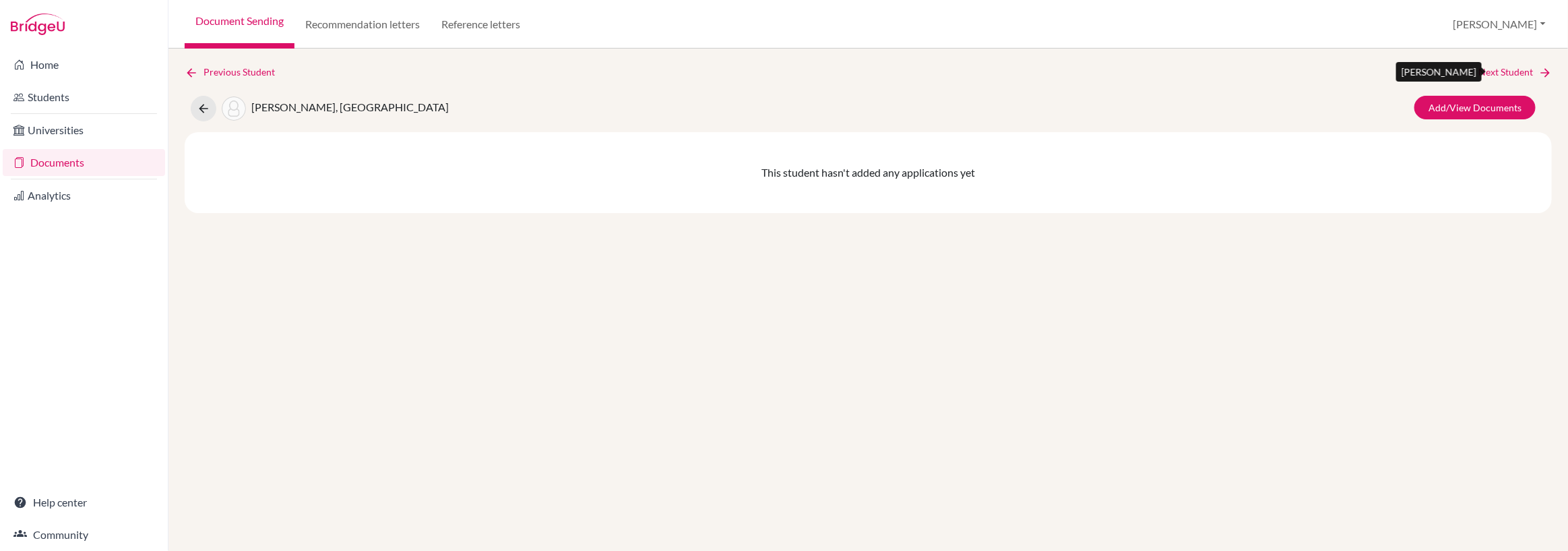
click at [1492, 72] on link "Next Student" at bounding box center [1515, 72] width 73 height 15
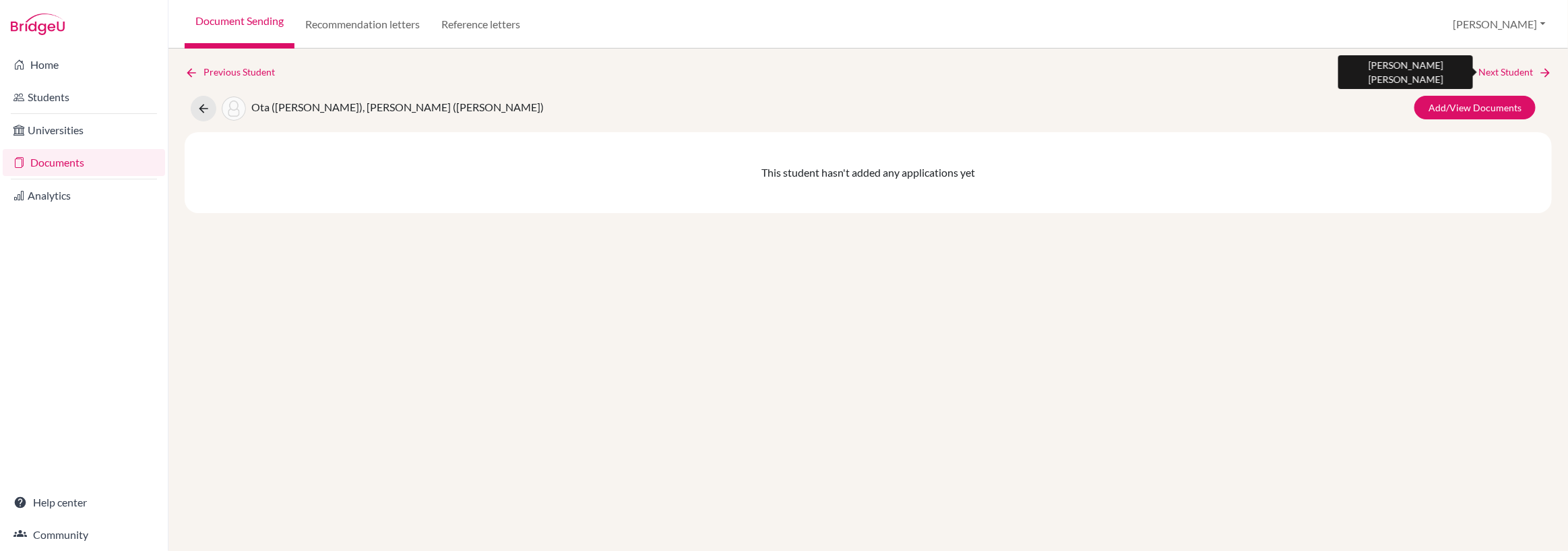
click at [1492, 72] on link "Next Student" at bounding box center [1515, 72] width 73 height 15
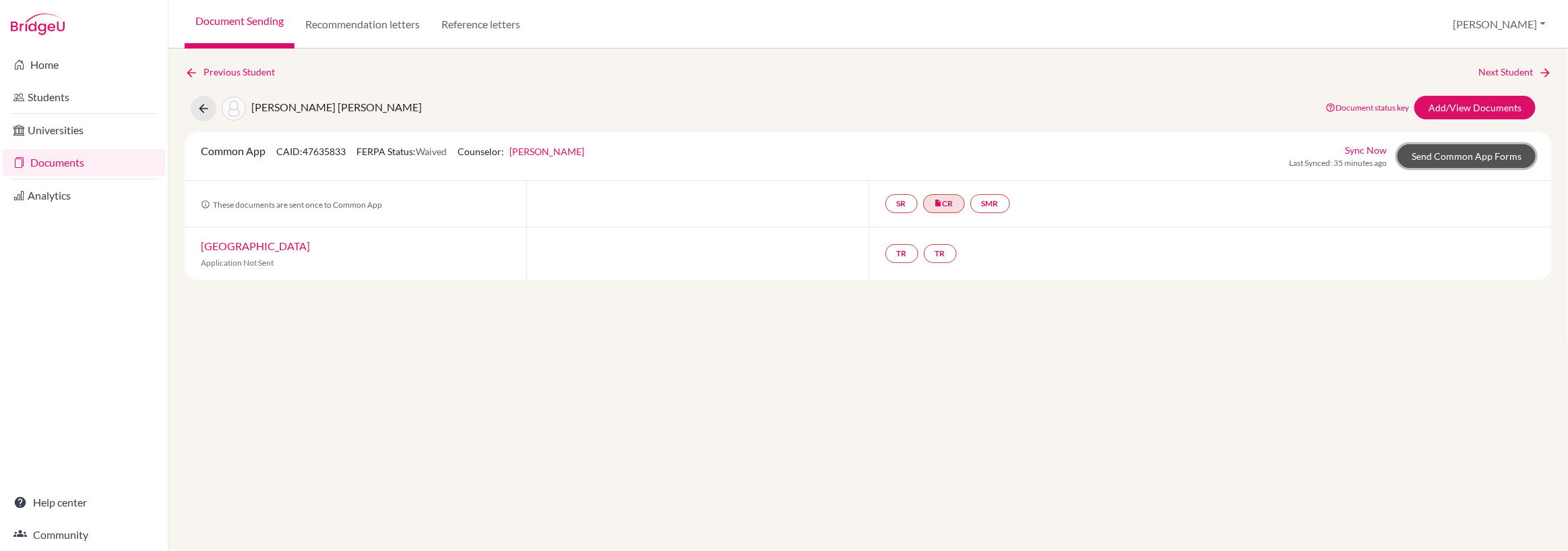
click at [1467, 157] on link "Send Common App Forms" at bounding box center [1467, 156] width 138 height 24
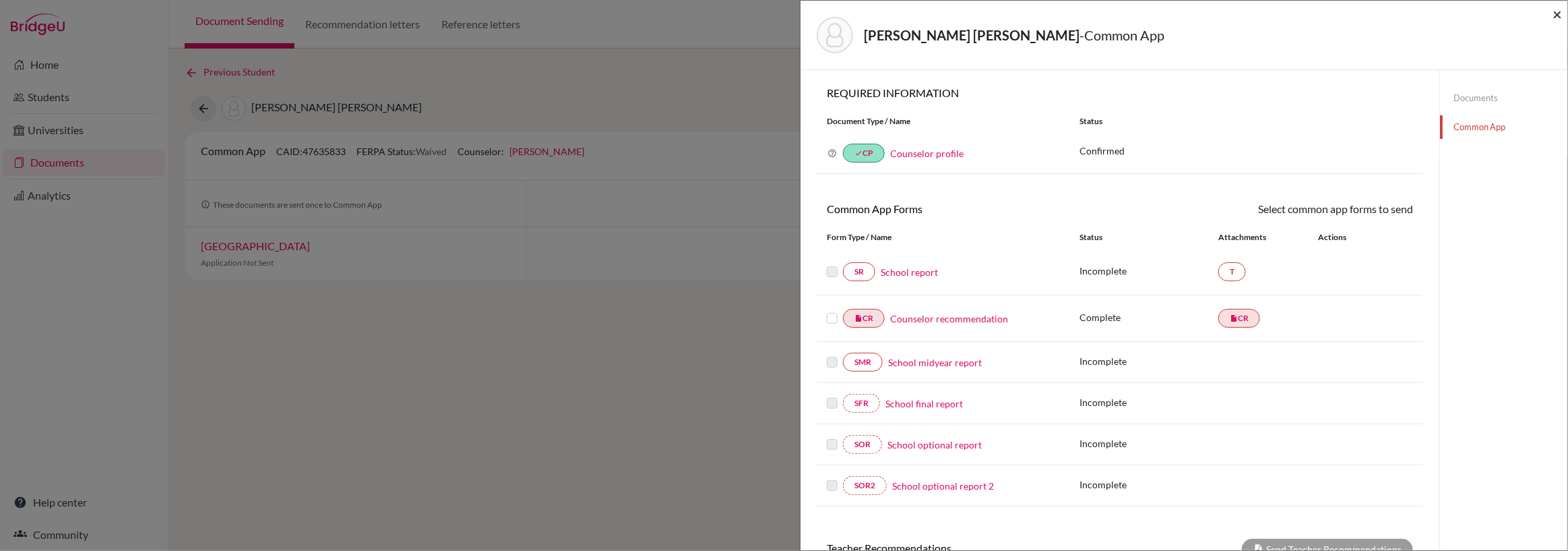
click at [1557, 15] on span "×" at bounding box center [1557, 13] width 9 height 20
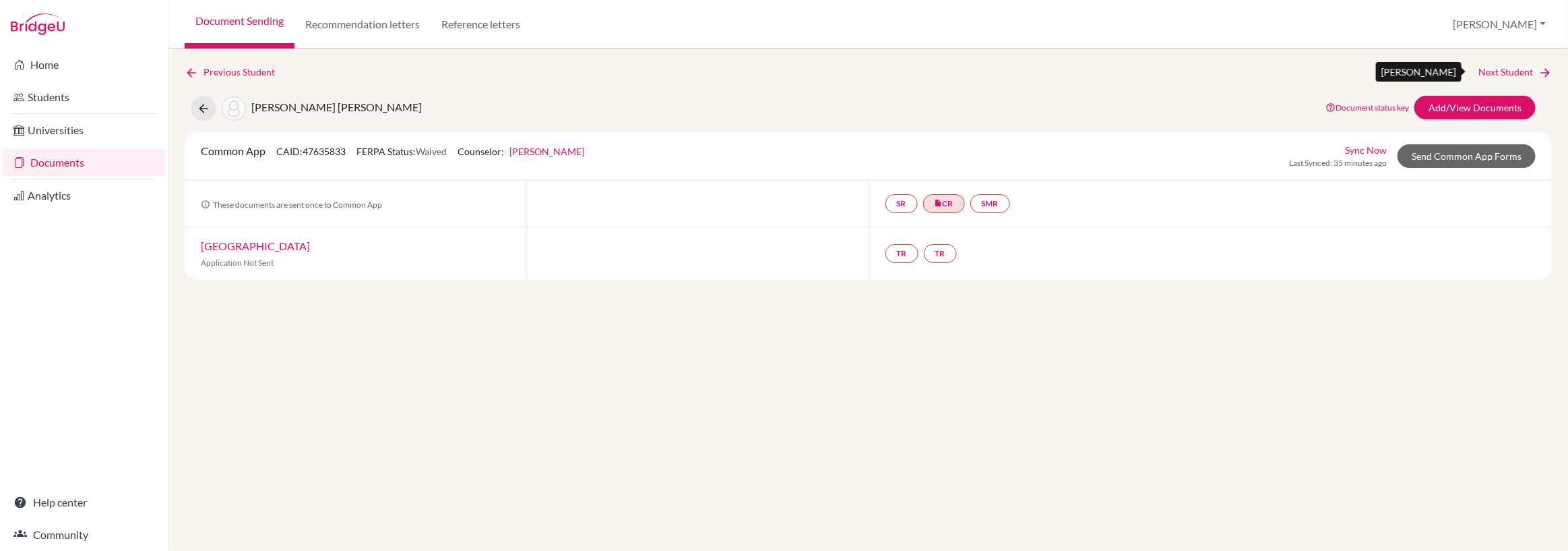
click at [1504, 70] on link "Next Student" at bounding box center [1515, 72] width 73 height 15
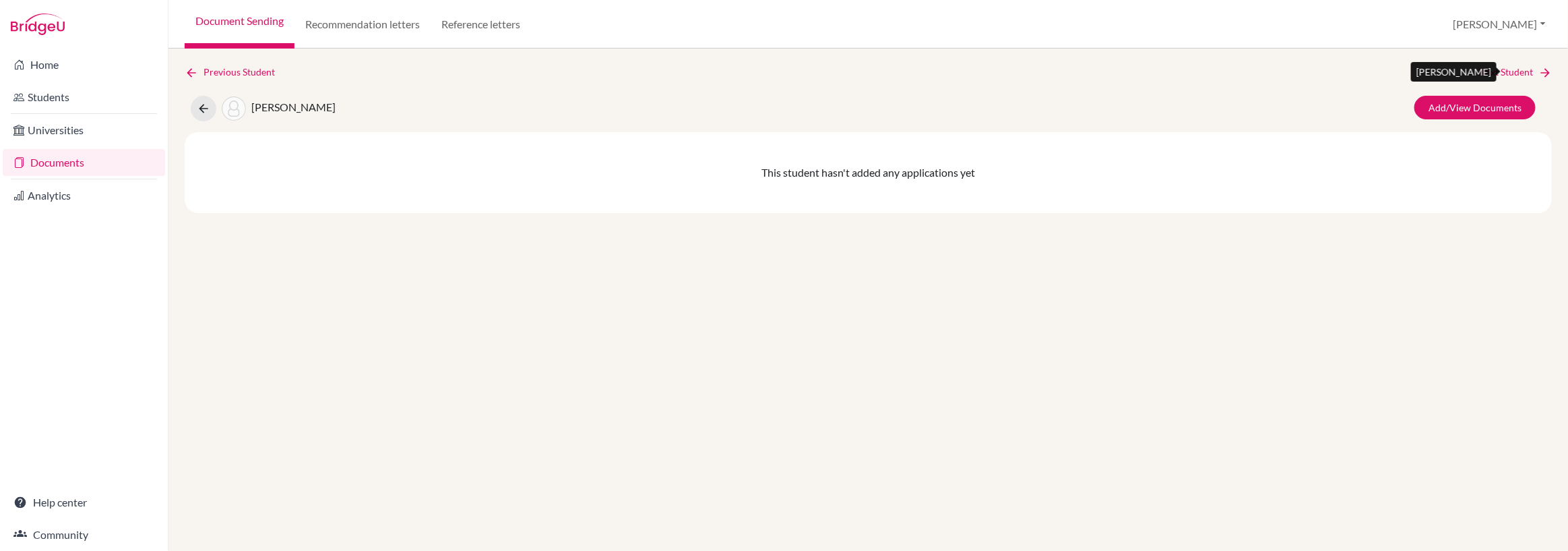
click at [1495, 70] on link "Next Student" at bounding box center [1515, 72] width 73 height 15
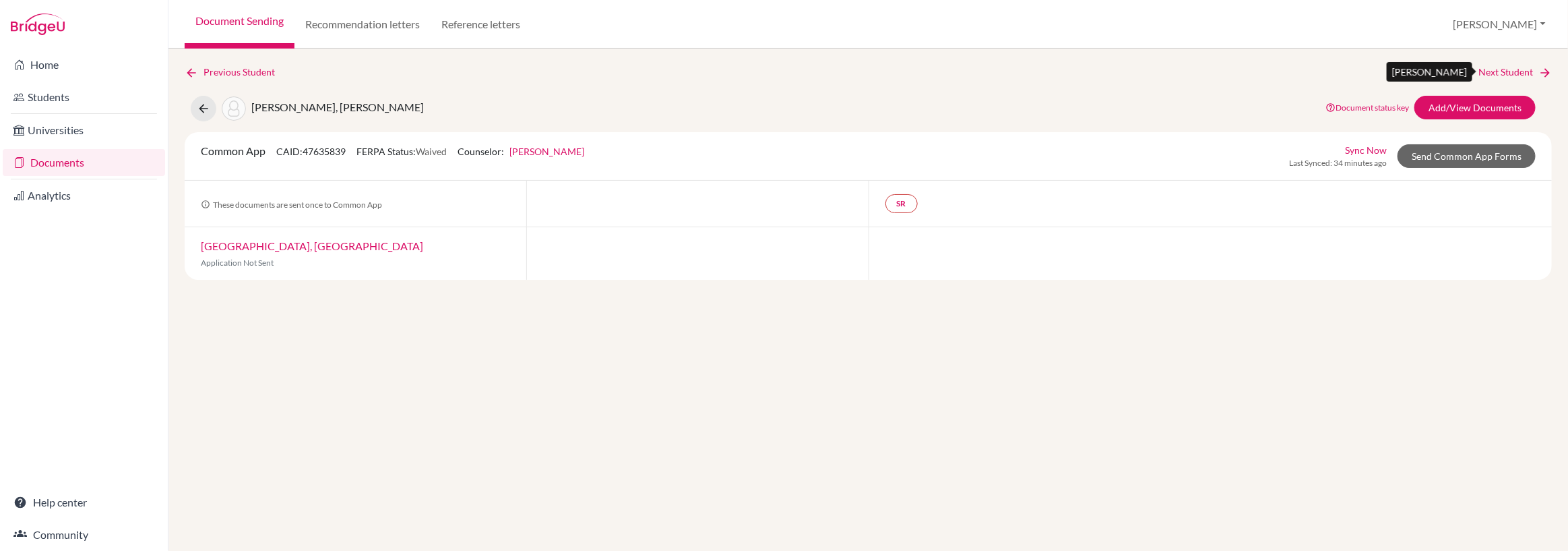
click at [1495, 70] on link "Next Student" at bounding box center [1515, 72] width 73 height 15
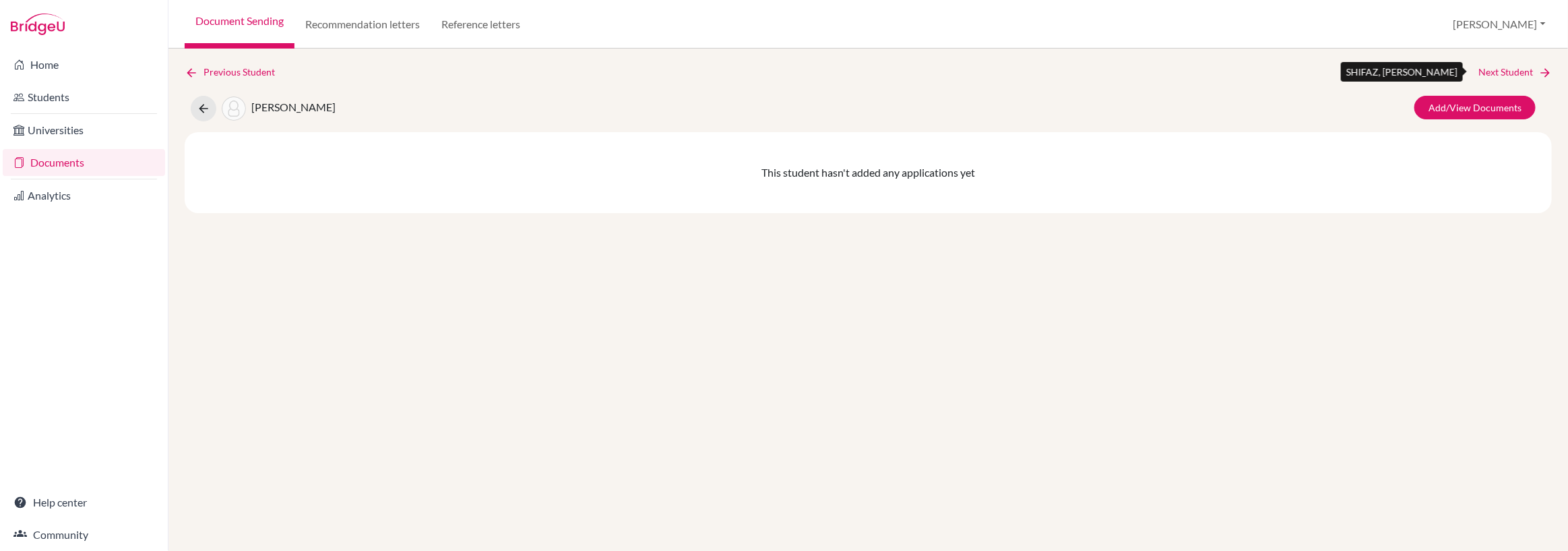
click at [1495, 70] on link "Next Student" at bounding box center [1515, 72] width 73 height 15
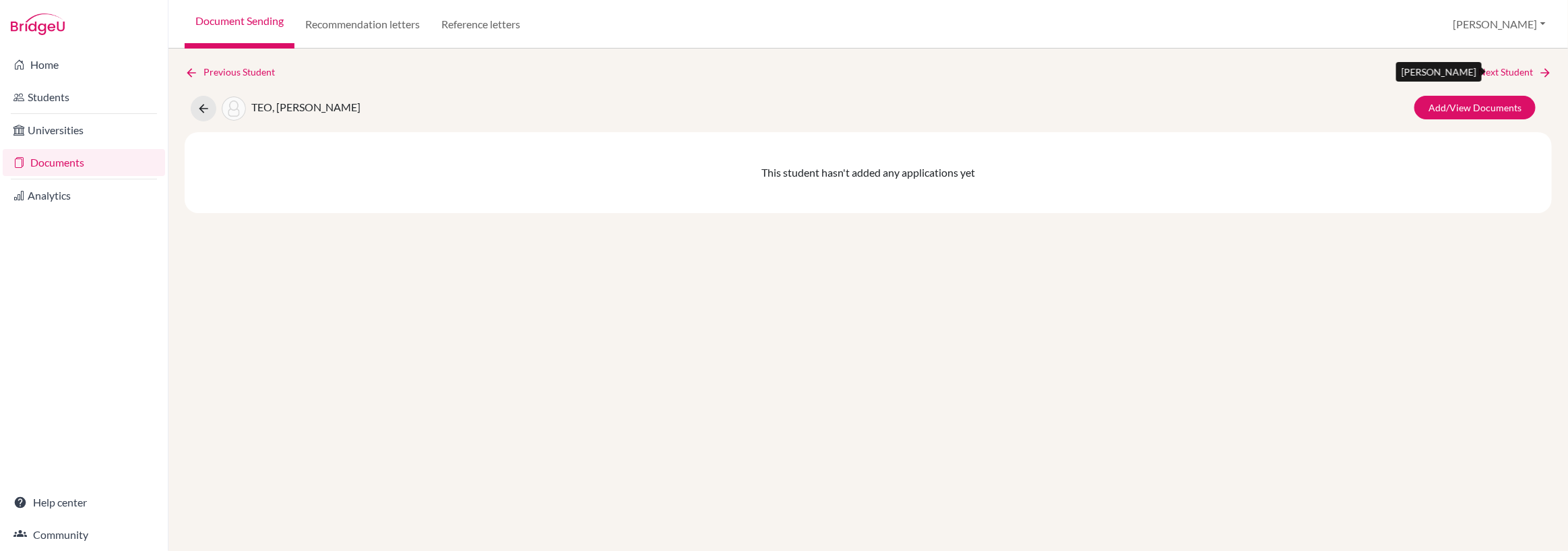
click at [1495, 70] on link "Next Student" at bounding box center [1515, 72] width 73 height 15
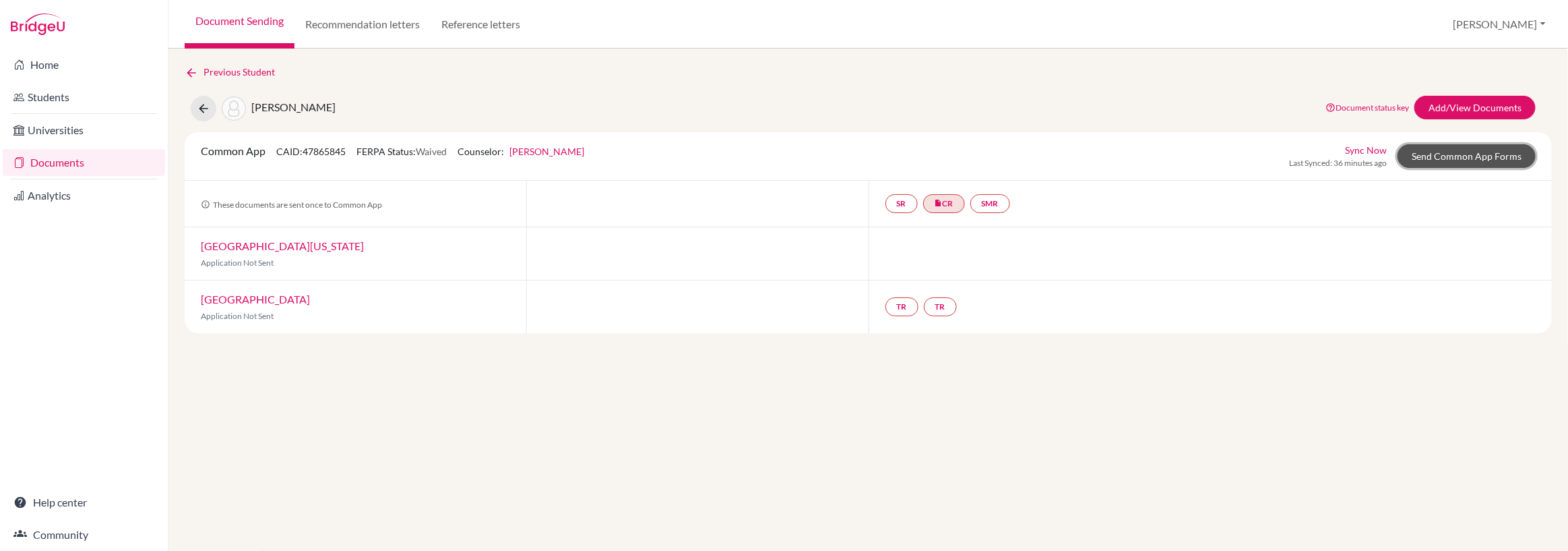
click at [1481, 153] on link "Send Common App Forms" at bounding box center [1467, 156] width 138 height 24
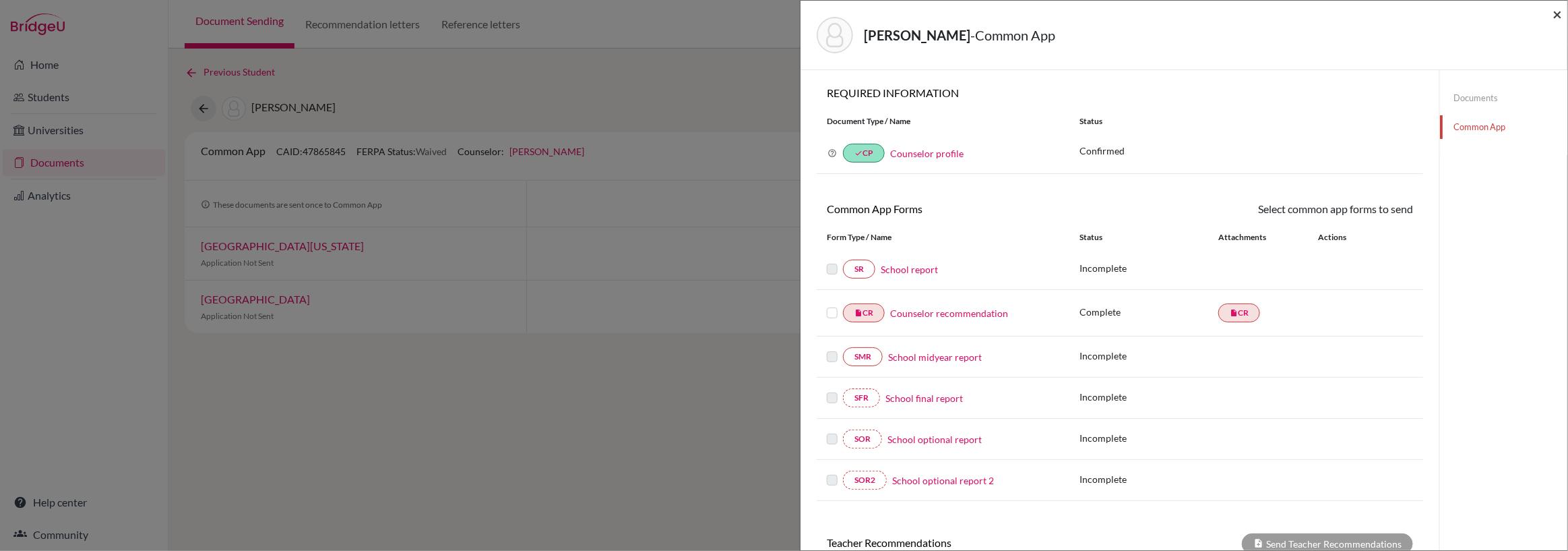
click at [1559, 13] on span "×" at bounding box center [1557, 13] width 9 height 20
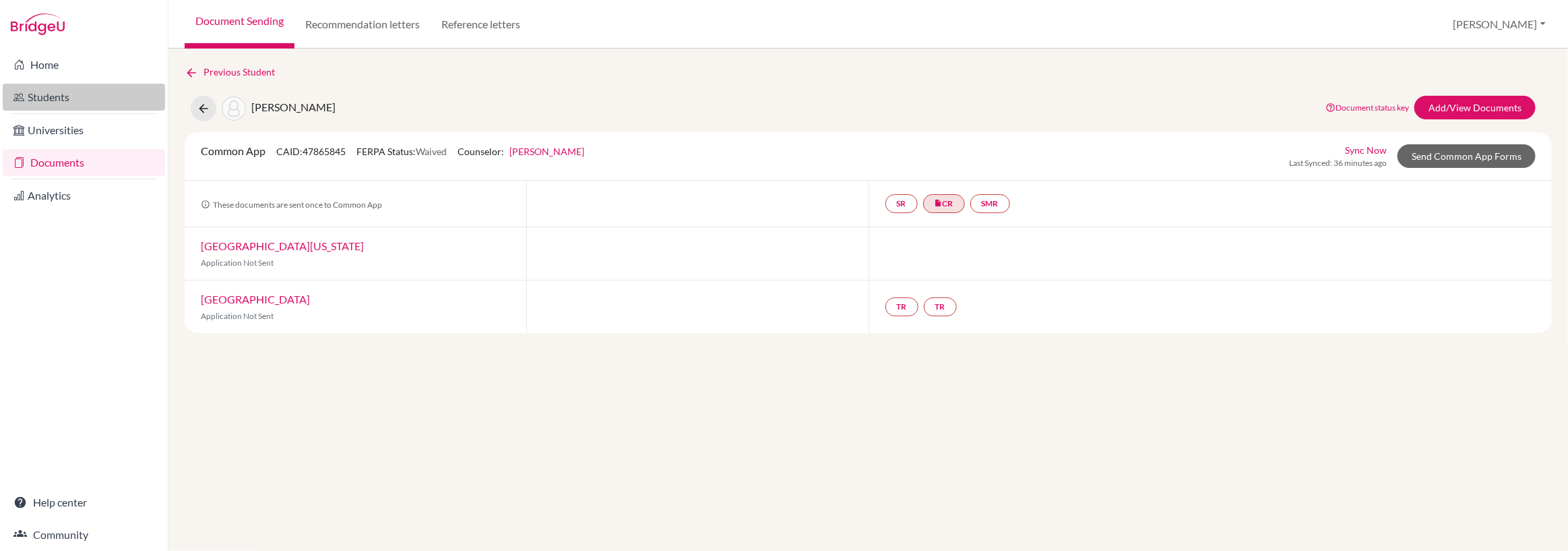
click at [59, 98] on link "Students" at bounding box center [83, 97] width 162 height 27
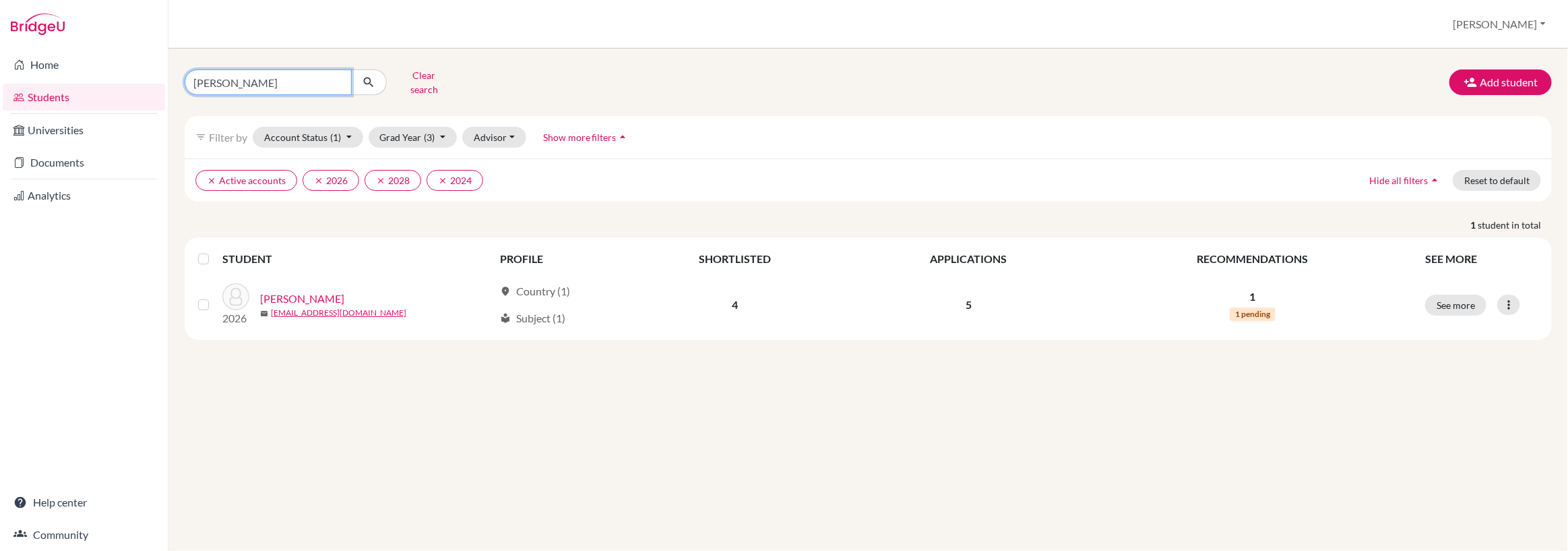
click at [269, 83] on input "[PERSON_NAME]" at bounding box center [268, 82] width 167 height 26
type input "m"
type input "b"
type input "Goel"
click at [369, 76] on icon "submit" at bounding box center [368, 82] width 13 height 13
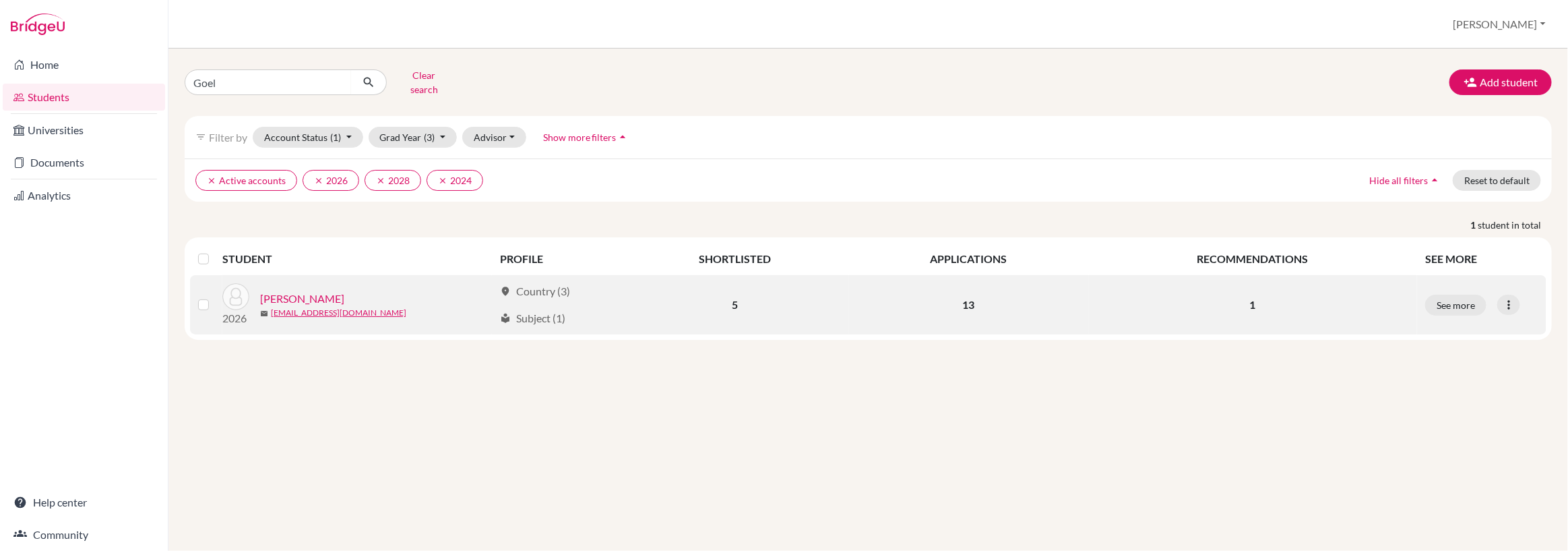
click at [312, 290] on link "[PERSON_NAME]" at bounding box center [302, 298] width 84 height 17
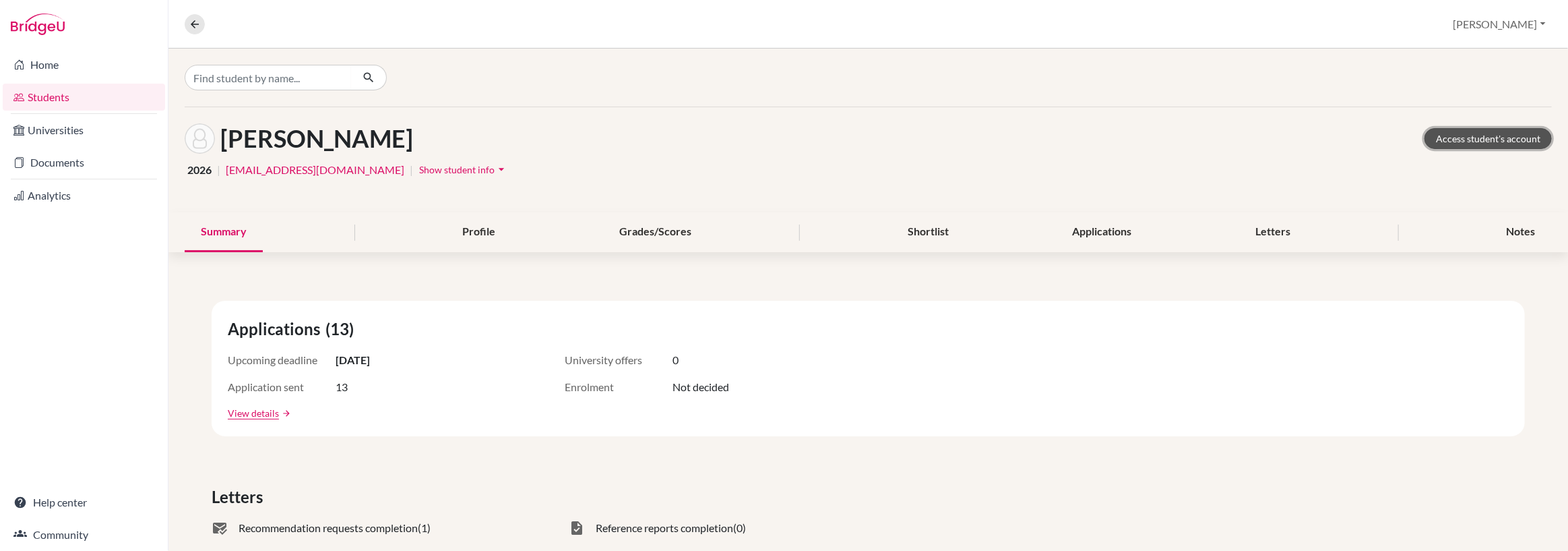
click at [1466, 140] on link "Access student's account" at bounding box center [1488, 139] width 127 height 21
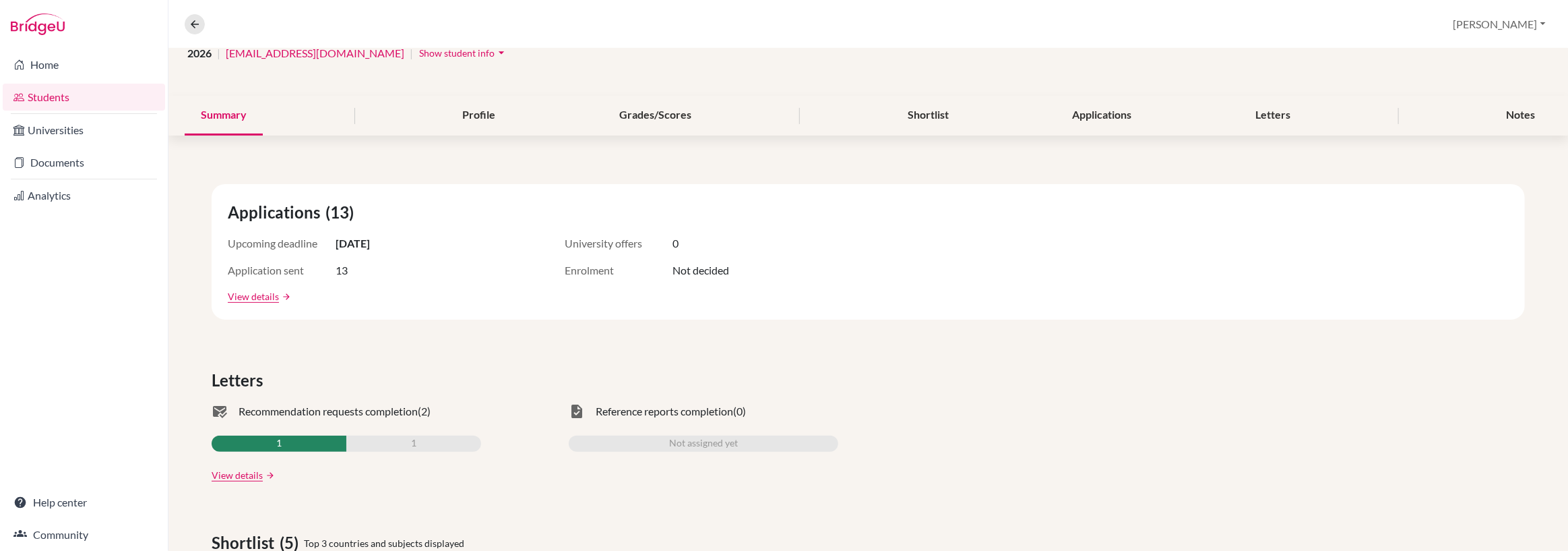
scroll to position [120, 0]
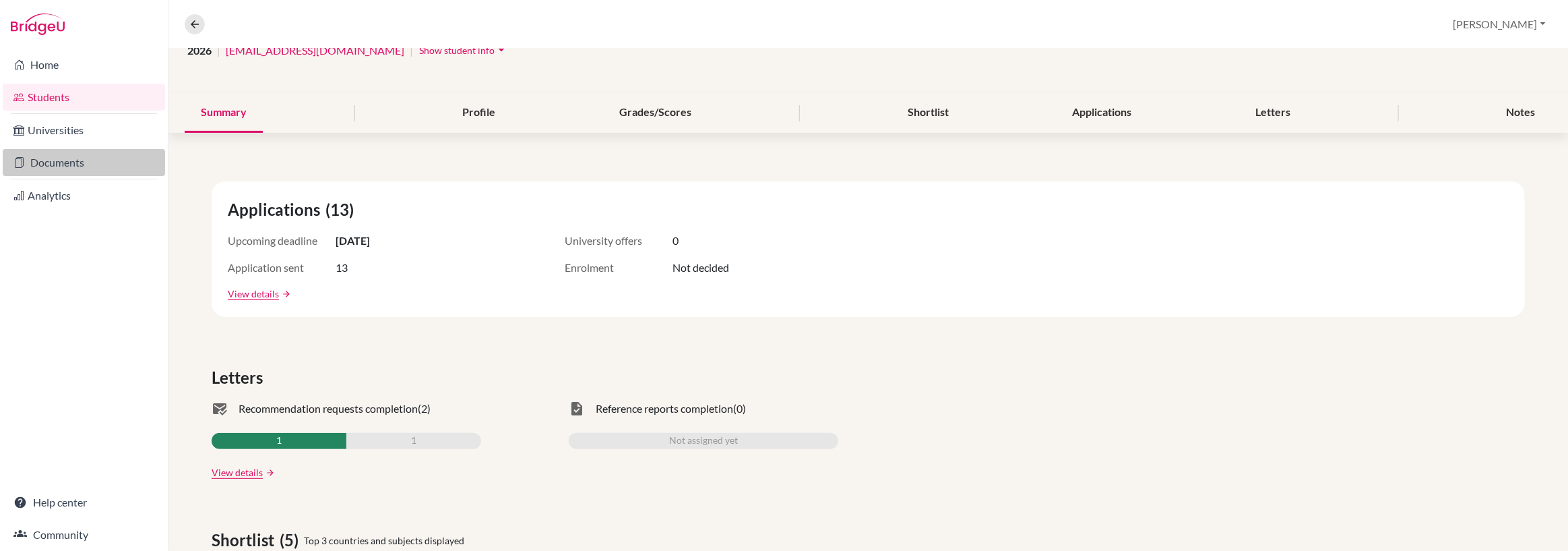
click at [61, 165] on link "Documents" at bounding box center [83, 162] width 162 height 27
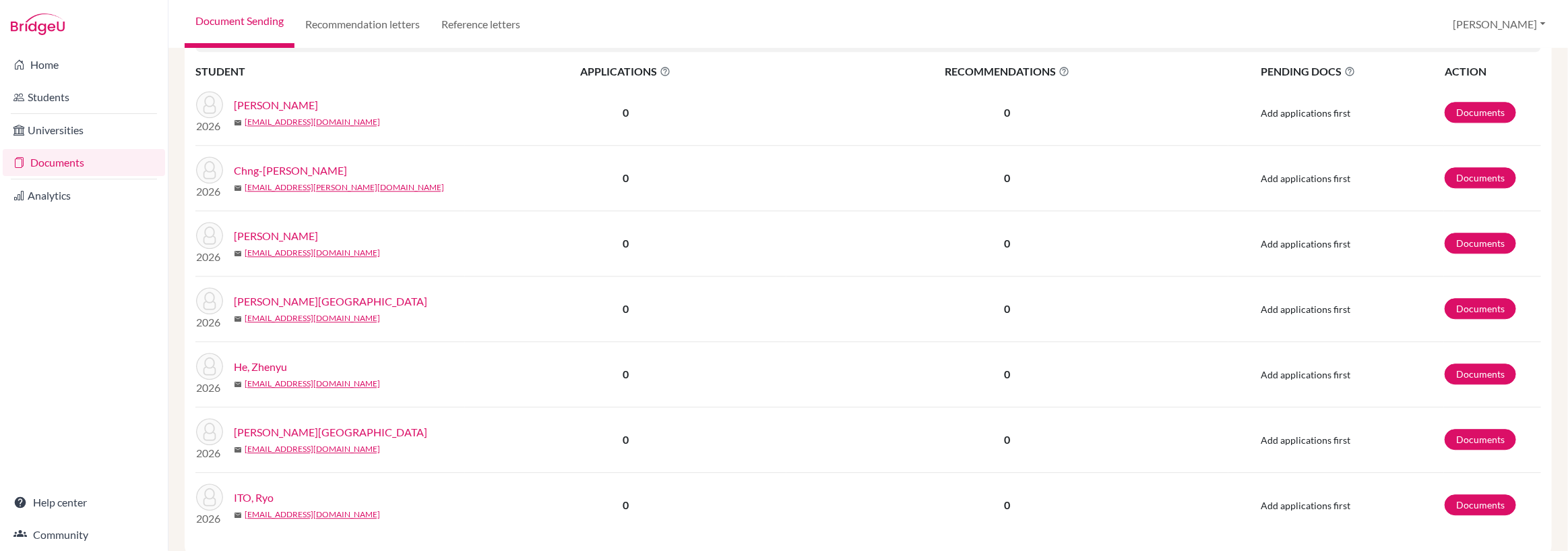
scroll to position [2105, 0]
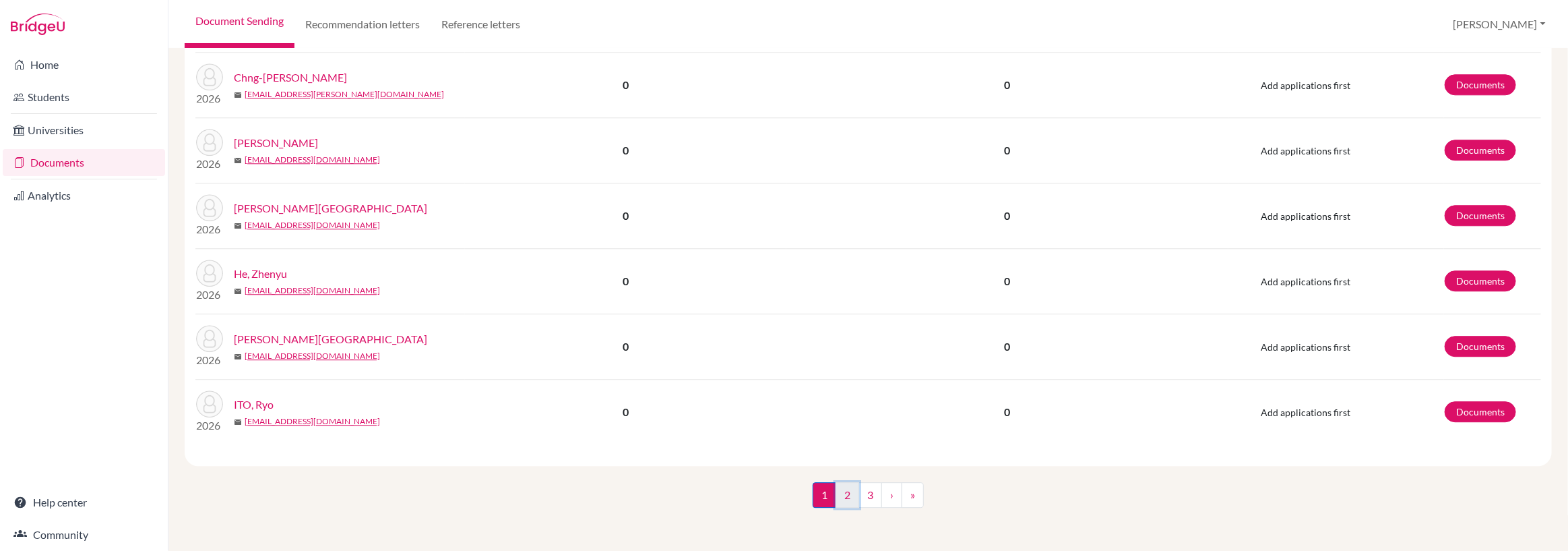
click at [843, 497] on link "2" at bounding box center [847, 494] width 24 height 26
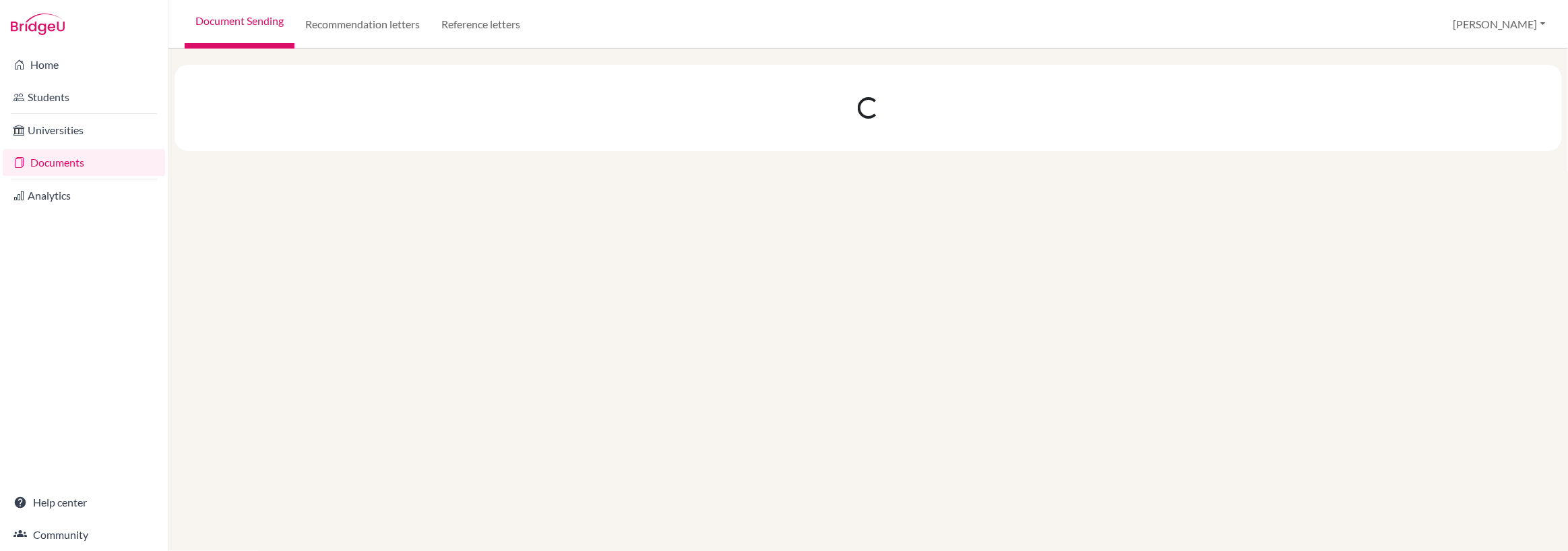
scroll to position [0, 0]
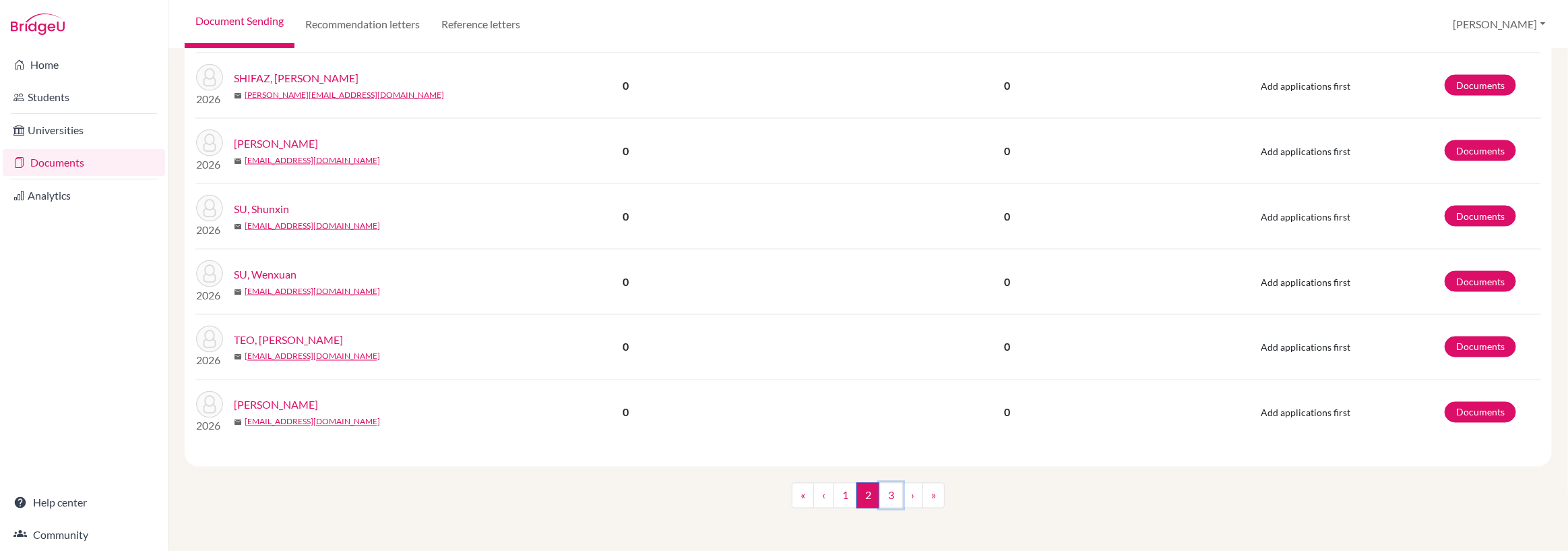
scroll to position [1263, 0]
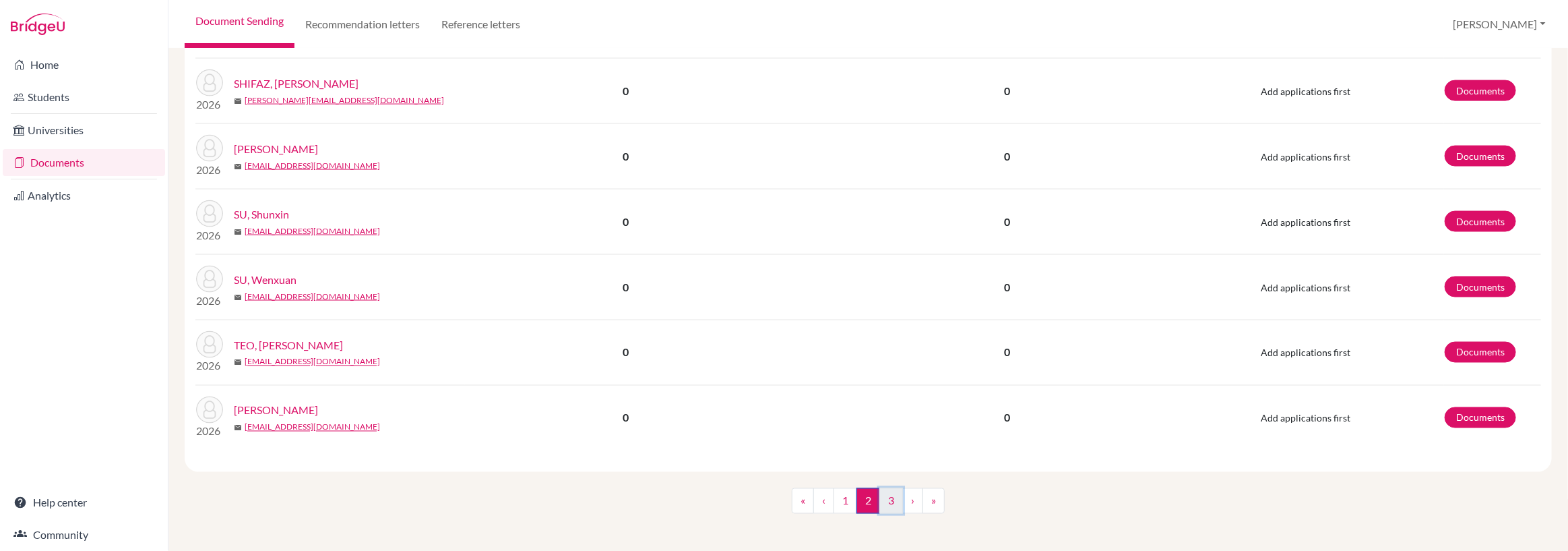
click at [891, 499] on link "3" at bounding box center [891, 501] width 24 height 26
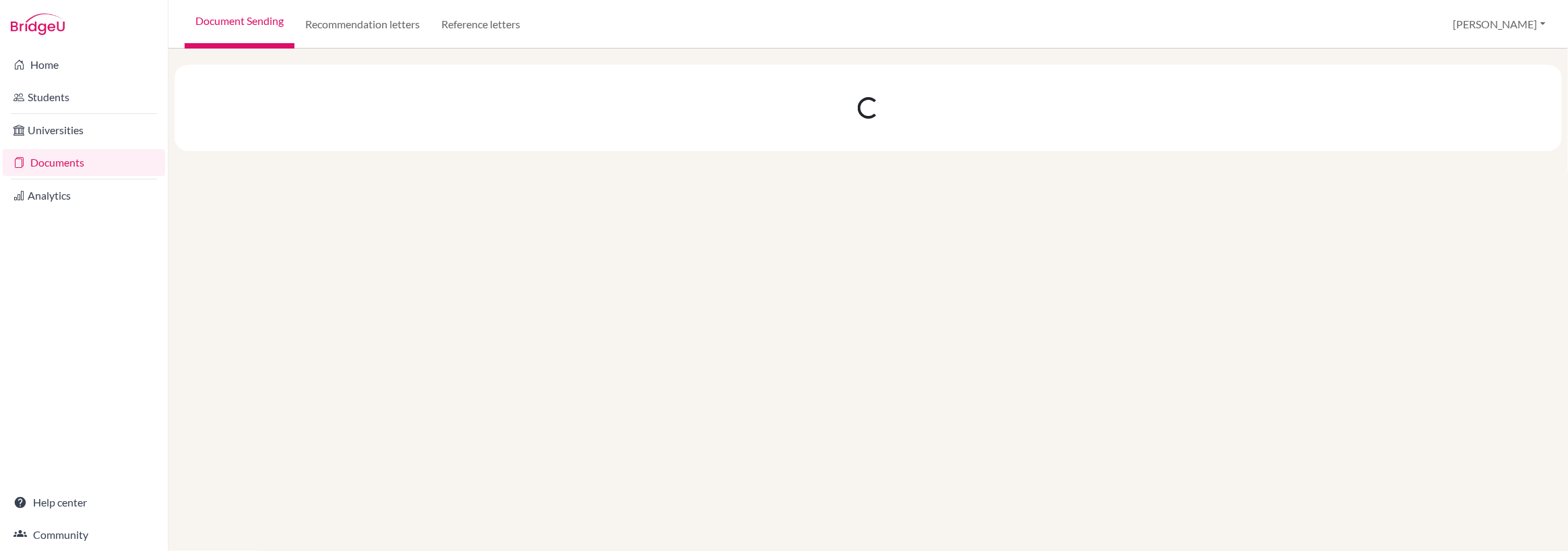
scroll to position [0, 0]
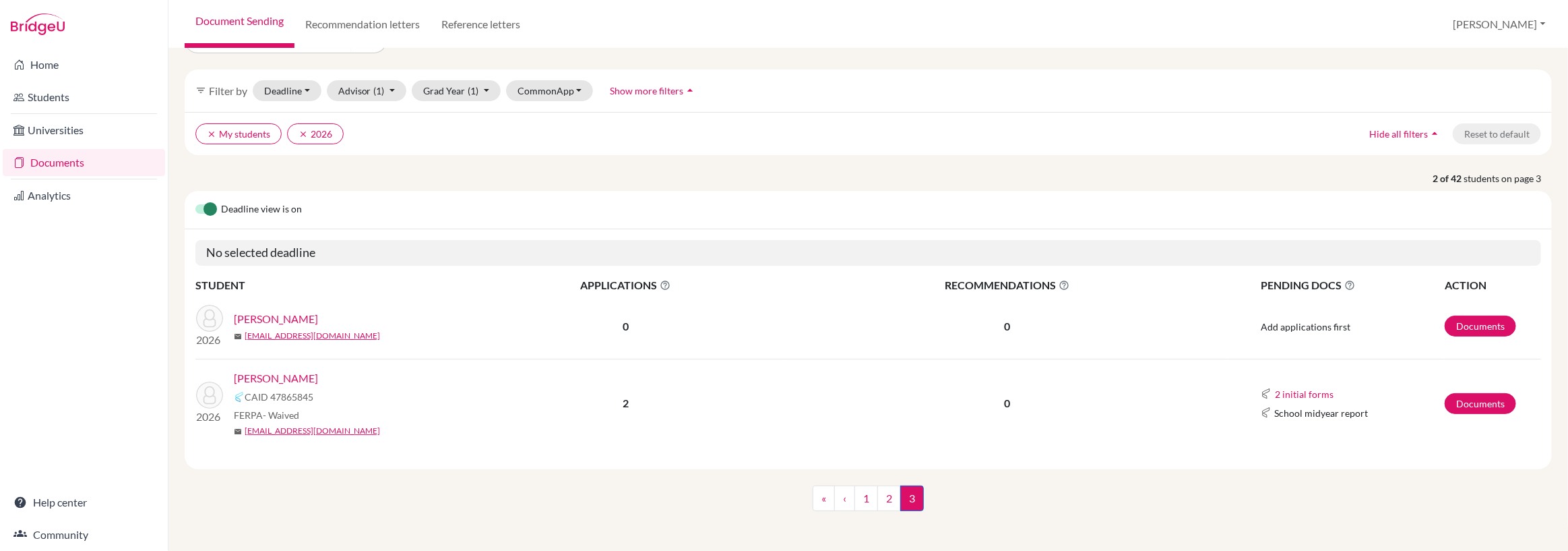
scroll to position [41, 0]
